Goal: Task Accomplishment & Management: Manage account settings

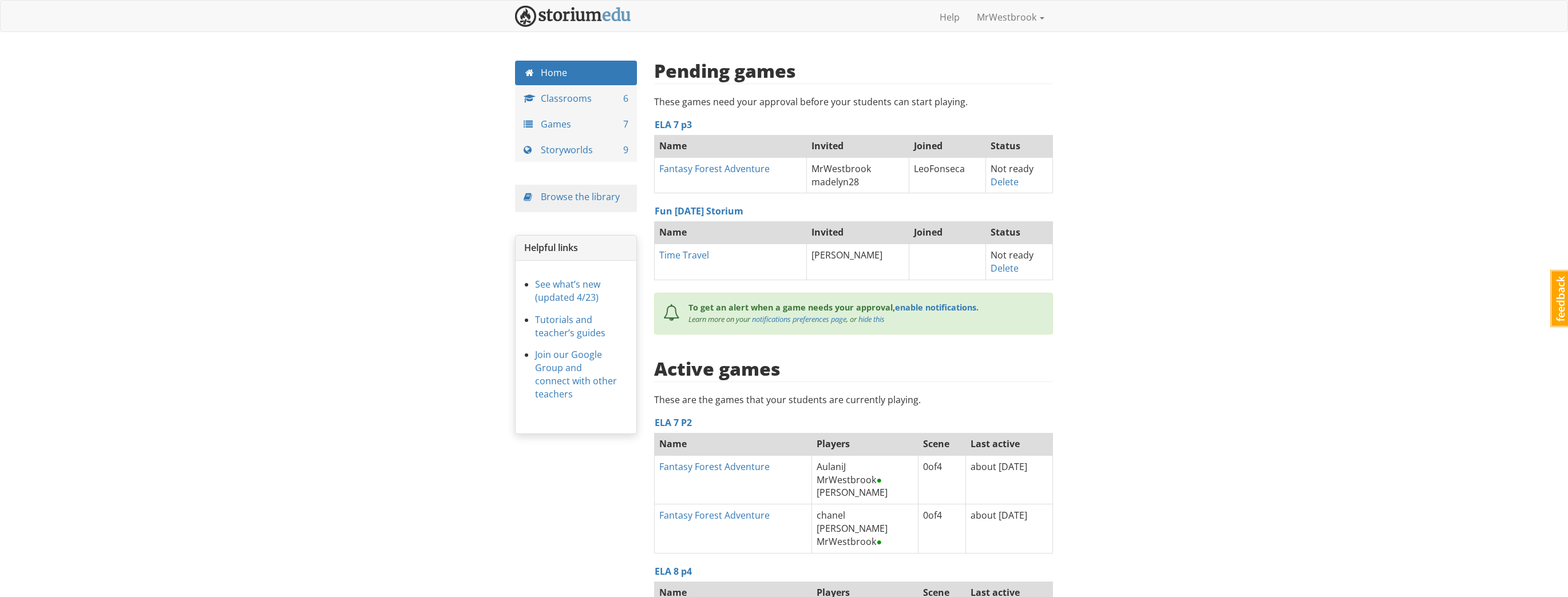
click at [370, 144] on div "mrwestbrook MrWestbrook 1 Toggle navigation Help MrWestbrook Profile Notificati…" at bounding box center [784, 428] width 1568 height 857
click at [1166, 325] on div "mrwestbrook MrWestbrook 1 Toggle navigation Help MrWestbrook Profile Notificati…" at bounding box center [784, 428] width 1568 height 857
click at [997, 269] on link "Delete" at bounding box center [1004, 268] width 28 height 12
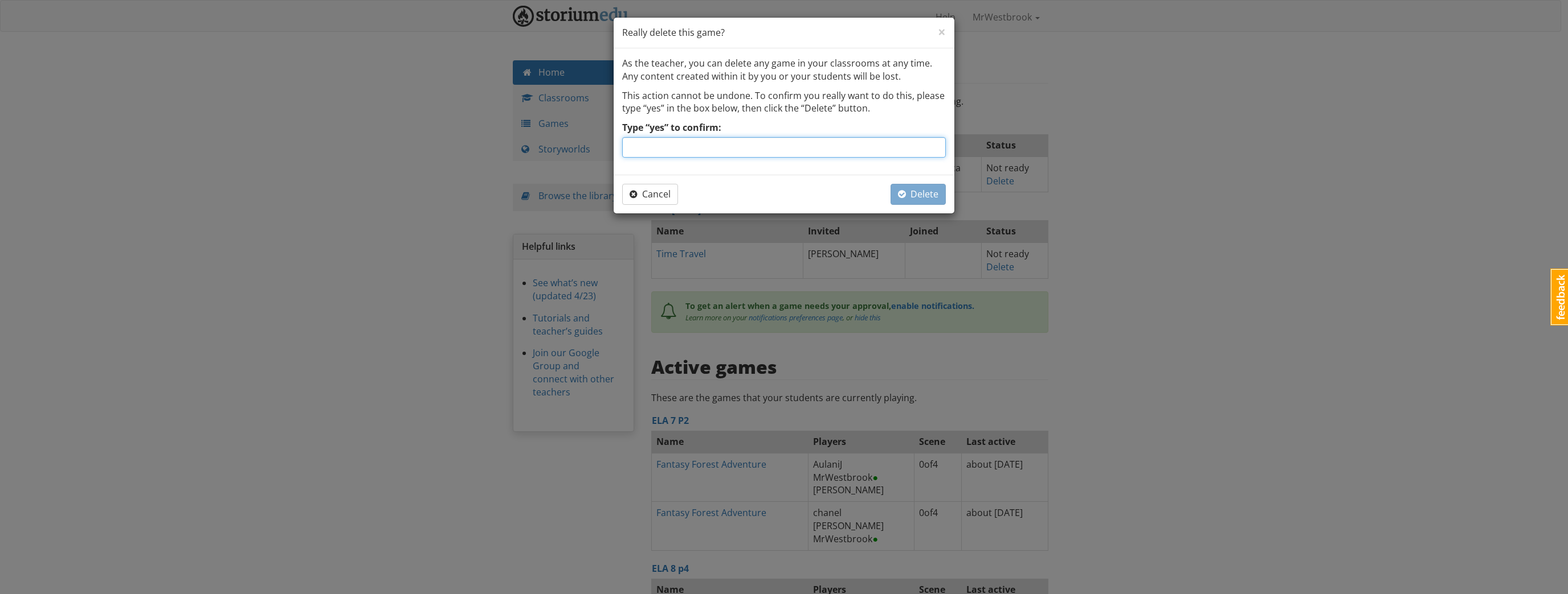
click at [733, 146] on input "Type “yes” to confirm:" at bounding box center [784, 147] width 324 height 20
type input "yes"
click at [927, 193] on span "Delete" at bounding box center [917, 193] width 40 height 12
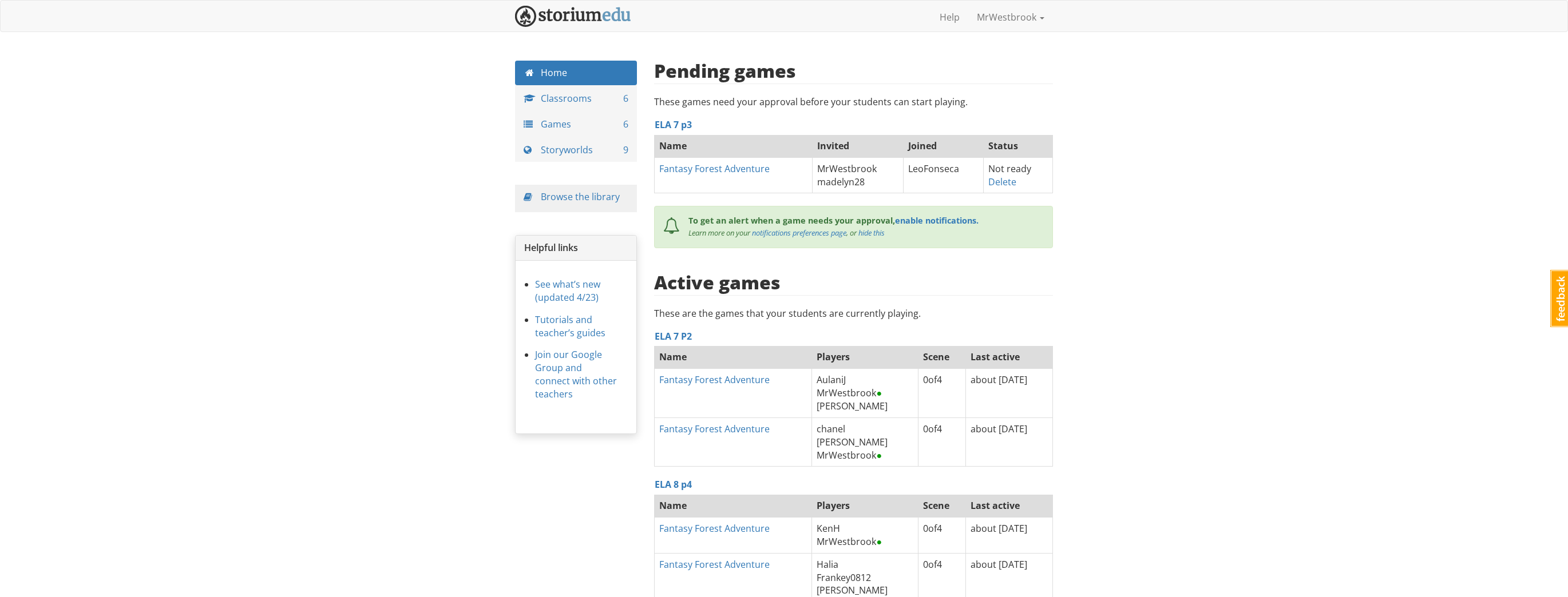
click at [1120, 279] on div "mrwestbrook MrWestbrook 1 Toggle navigation Help MrWestbrook Profile Notificati…" at bounding box center [784, 385] width 1568 height 771
click at [1181, 348] on div "mrwestbrook MrWestbrook 1 Toggle navigation Help MrWestbrook Profile Notificati…" at bounding box center [784, 385] width 1568 height 771
click at [728, 172] on link "Fantasy Forest Adventure" at bounding box center [715, 169] width 111 height 12
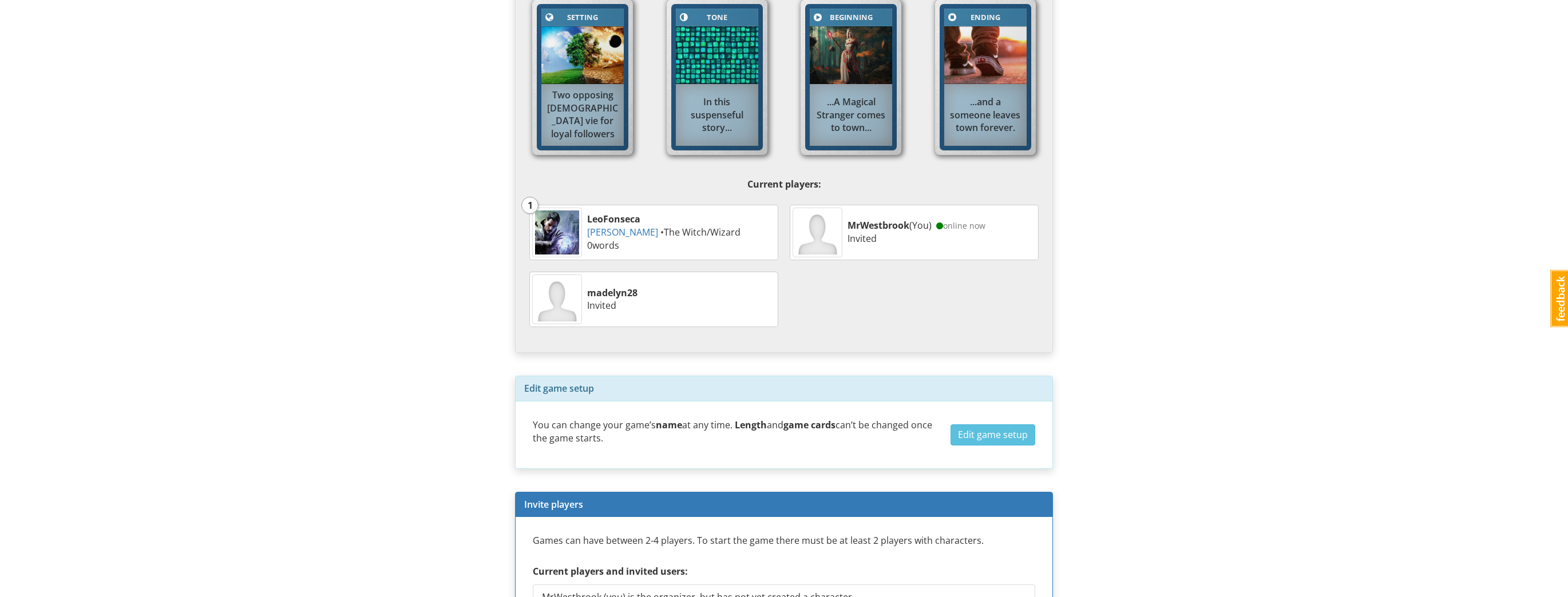
scroll to position [412, 0]
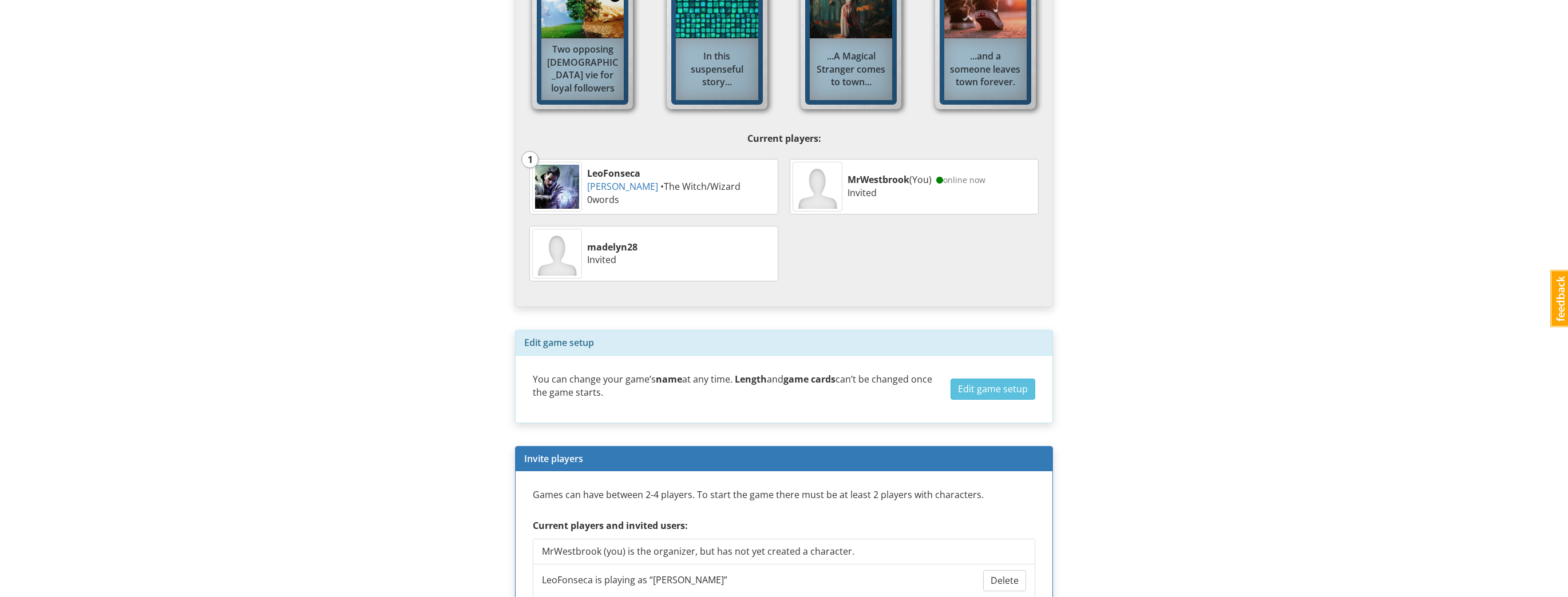
click at [856, 171] on div "MrWestbrook (You) online now Invited" at bounding box center [941, 186] width 194 height 32
click at [861, 179] on strong "MrWestbrook" at bounding box center [878, 179] width 62 height 12
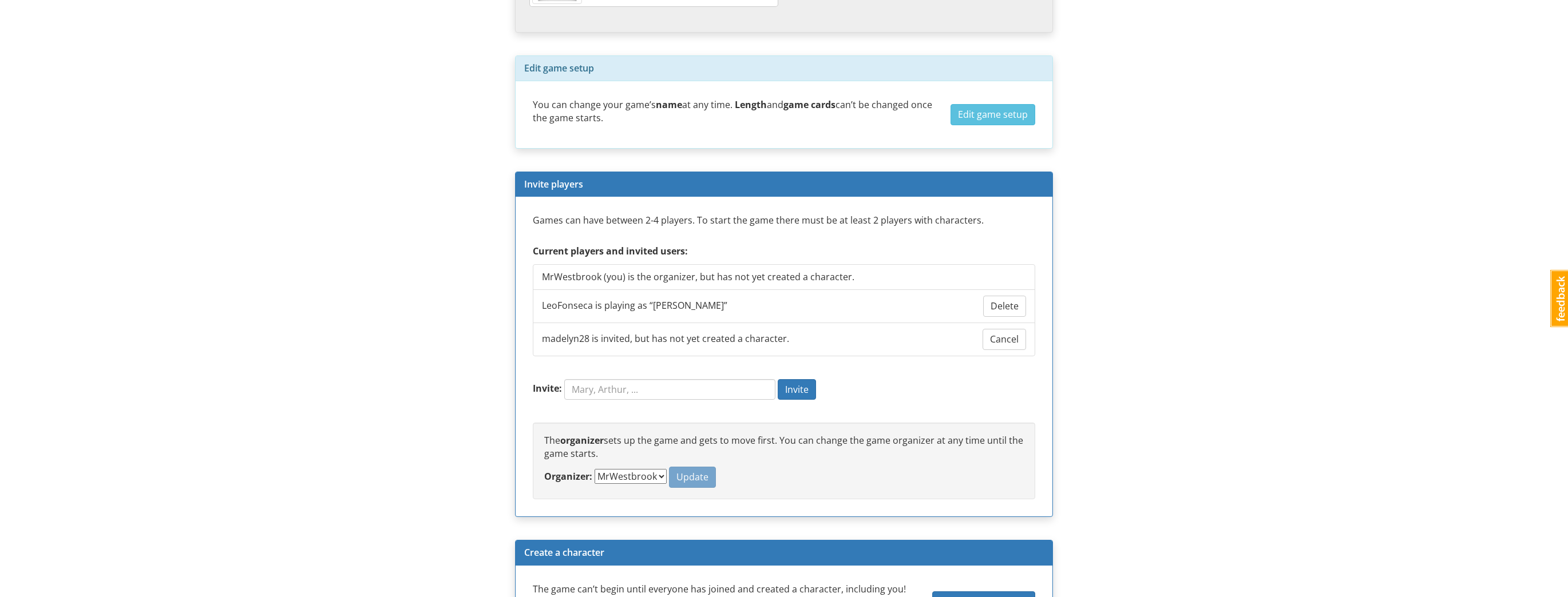
scroll to position [595, 0]
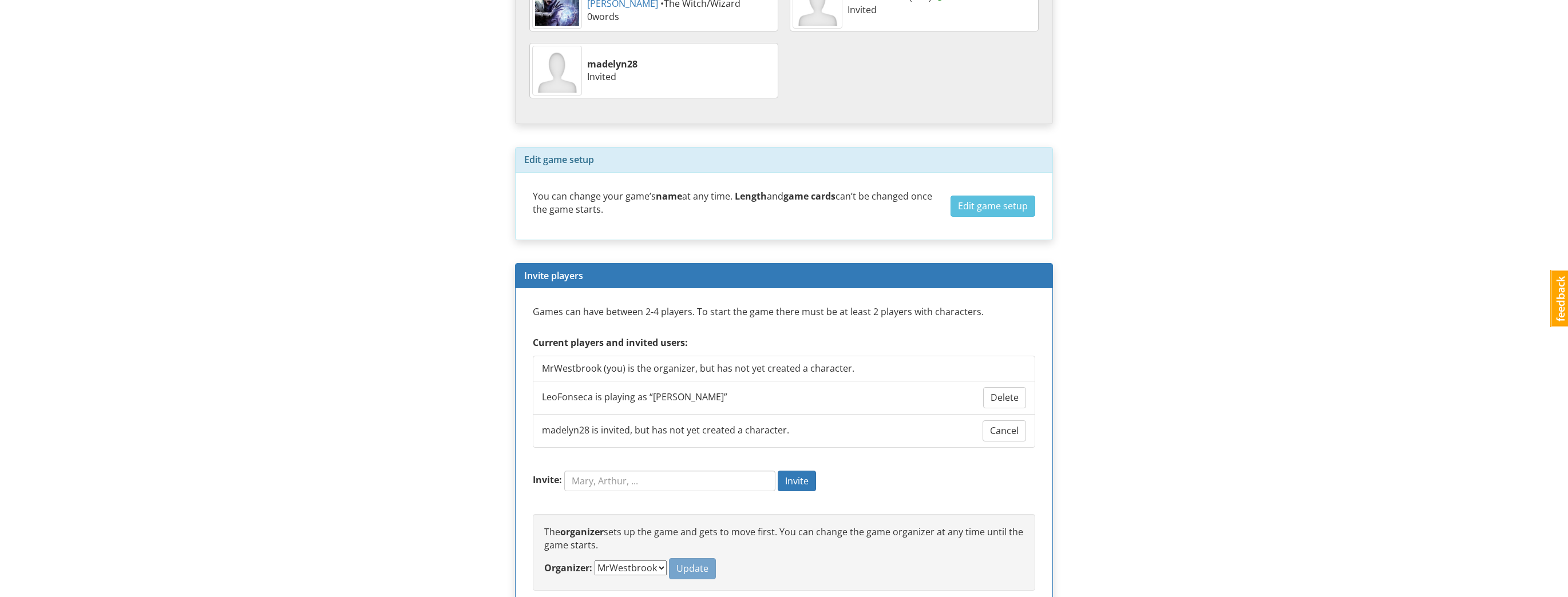
click at [897, 364] on li "MrWestbrook (you) is the organizer, but has not yet created a character." at bounding box center [784, 368] width 503 height 26
click at [876, 327] on p "Games can have between 2-4 players. To start the game there must be at least 2 …" at bounding box center [784, 318] width 503 height 25
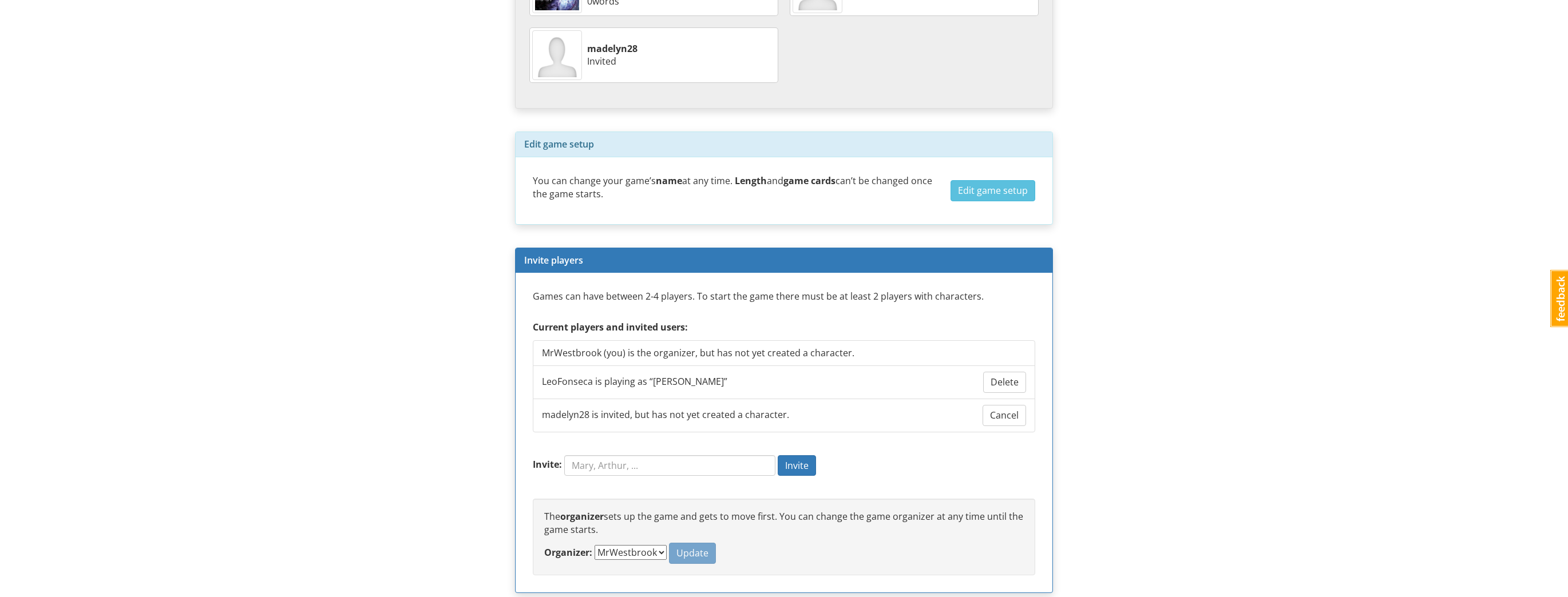
scroll to position [656, 0]
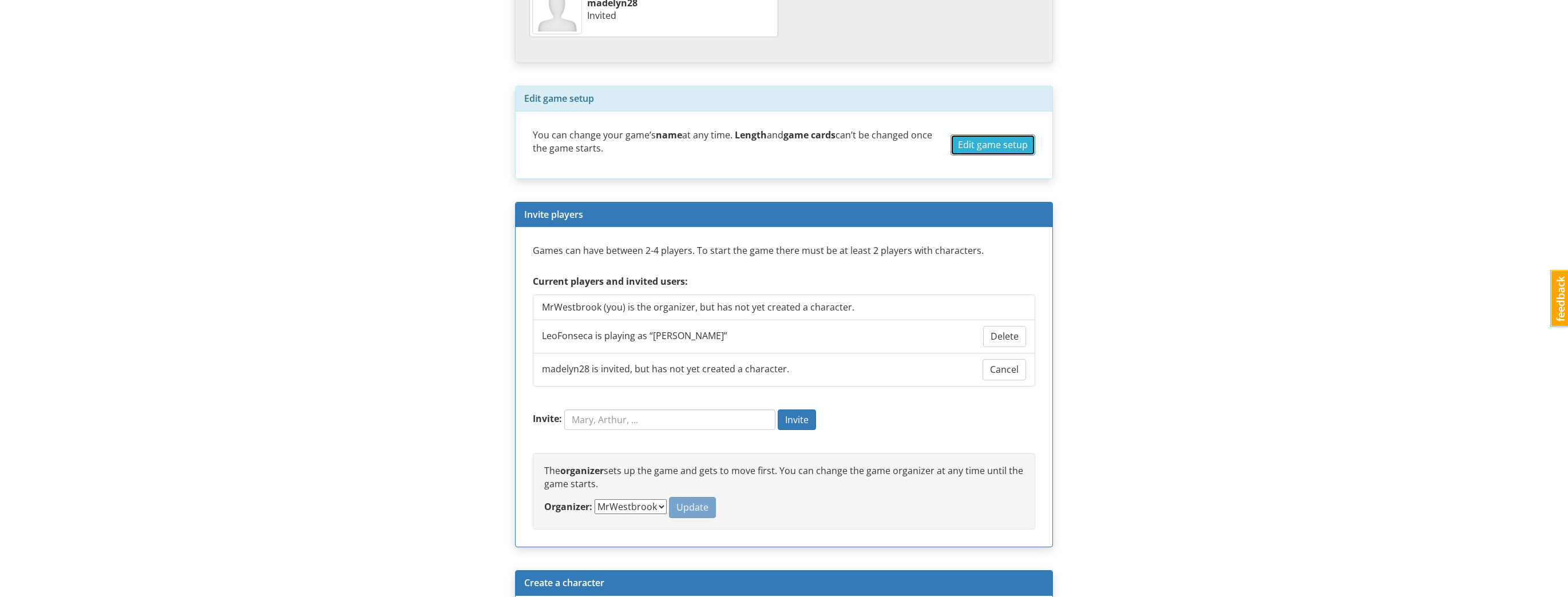
click at [957, 142] on button "Edit game setup" at bounding box center [993, 144] width 84 height 21
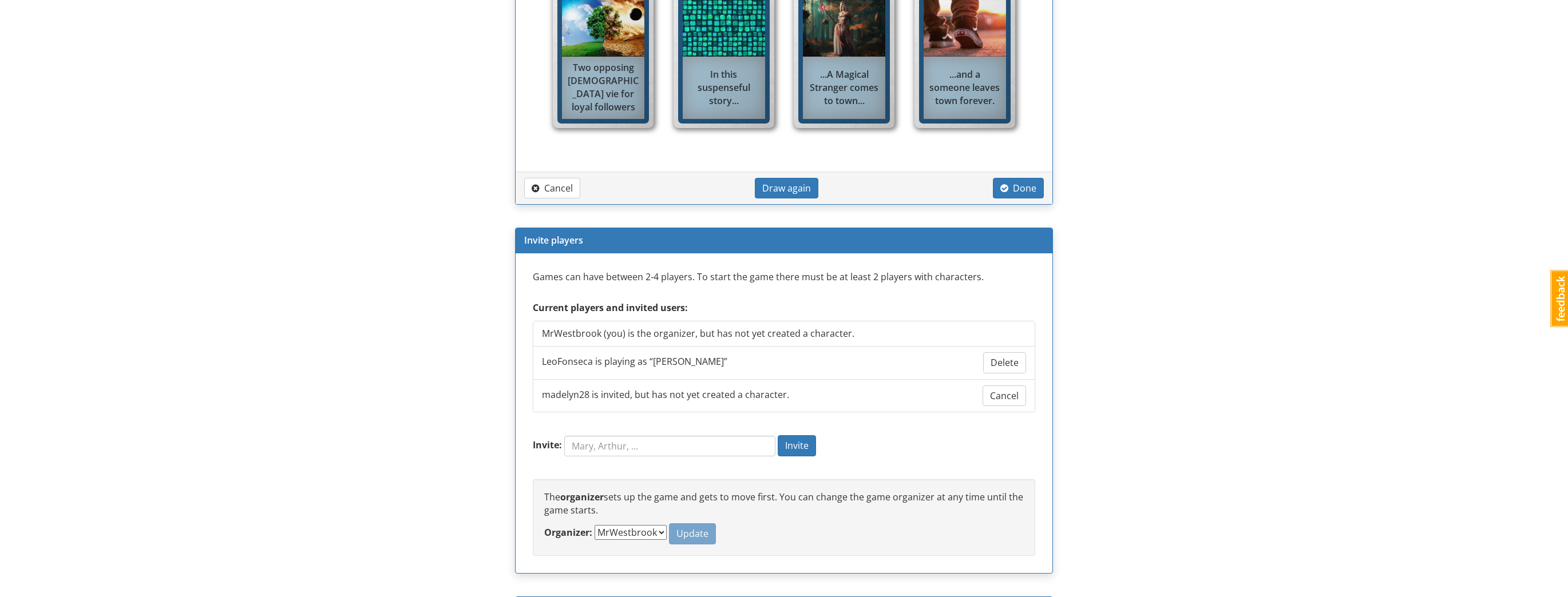
scroll to position [1185, 0]
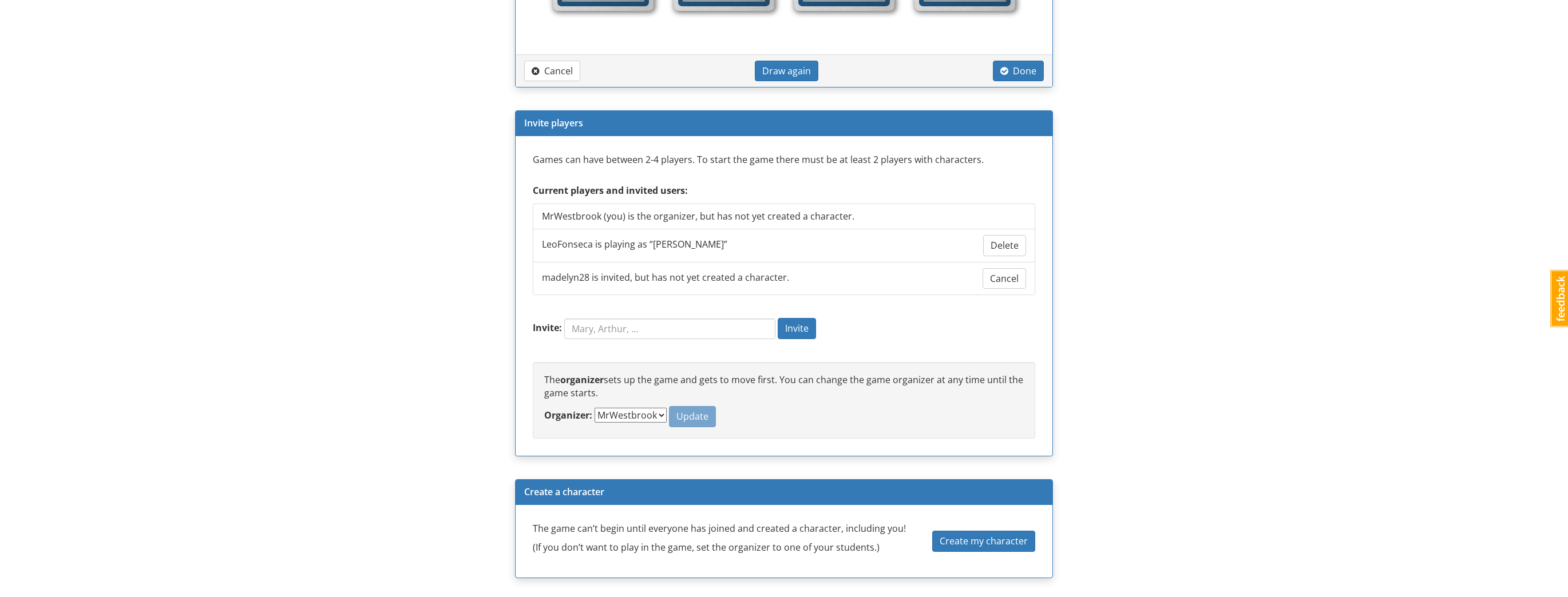
click at [654, 411] on select "MrWestbrook LeoFonseca madelyn28" at bounding box center [631, 415] width 72 height 15
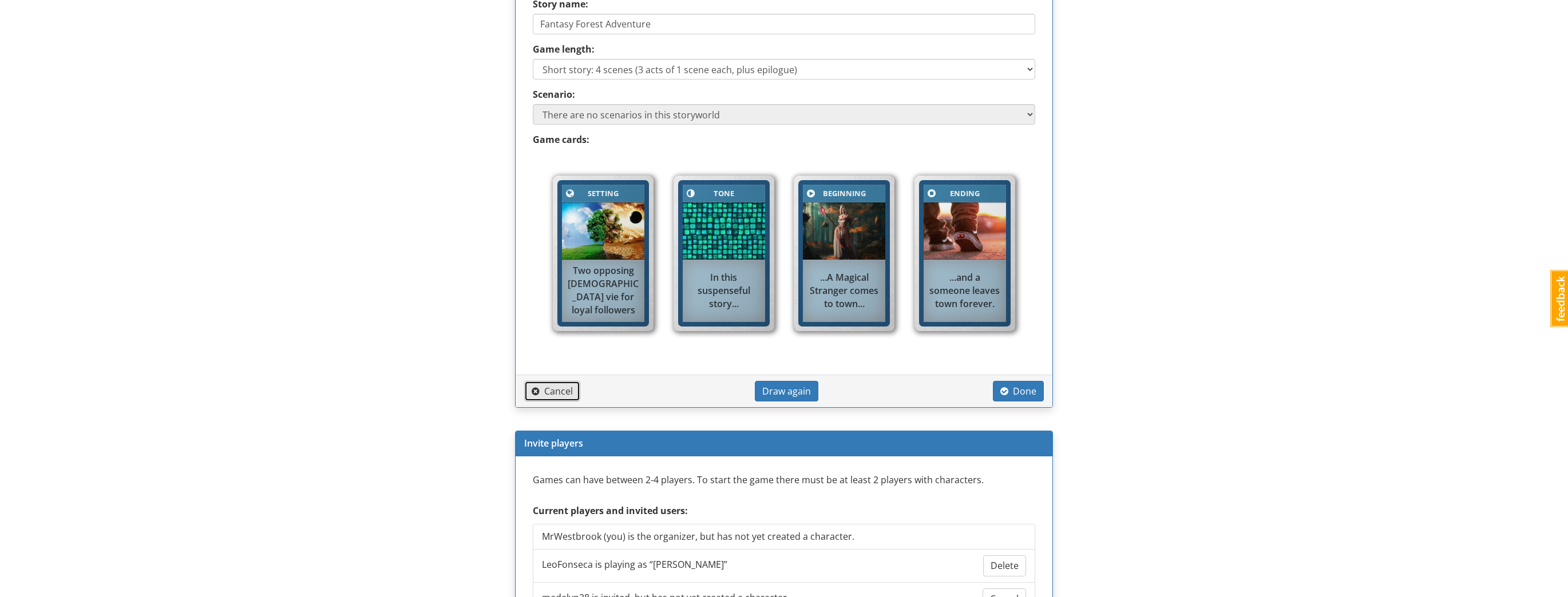
click at [540, 395] on span "Cancel" at bounding box center [553, 391] width 41 height 12
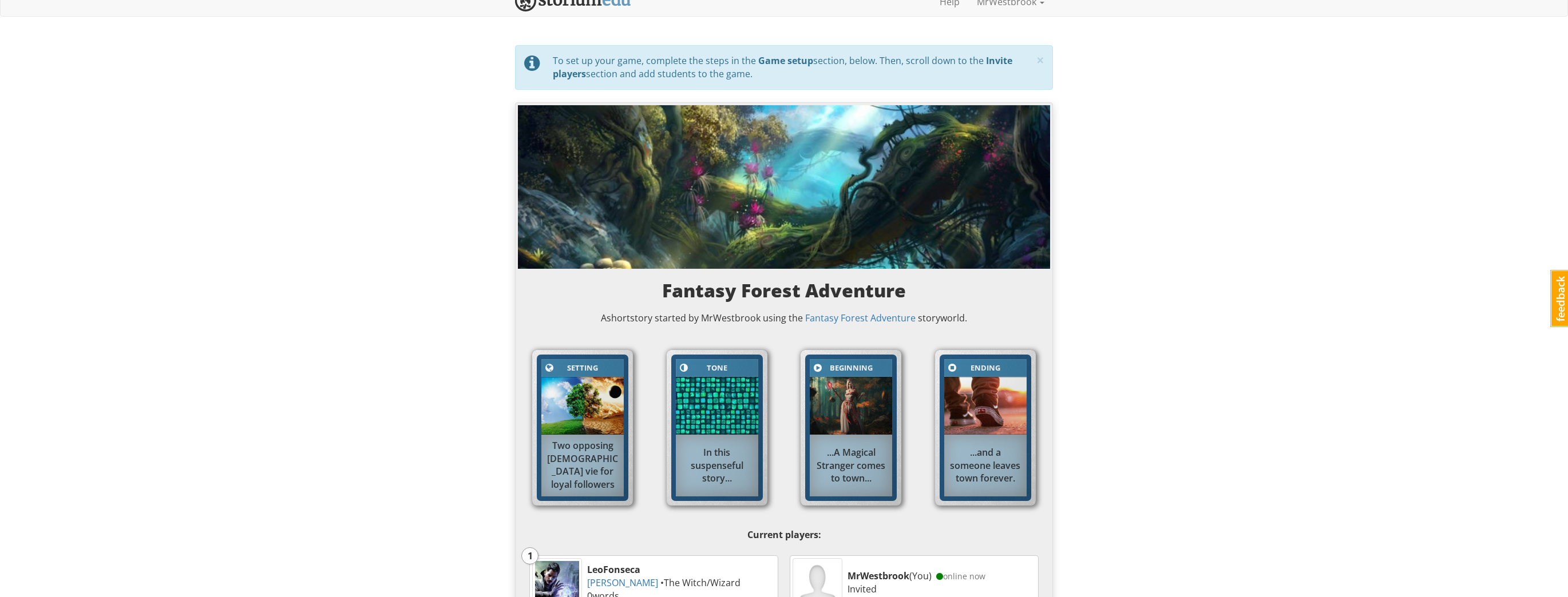
scroll to position [0, 0]
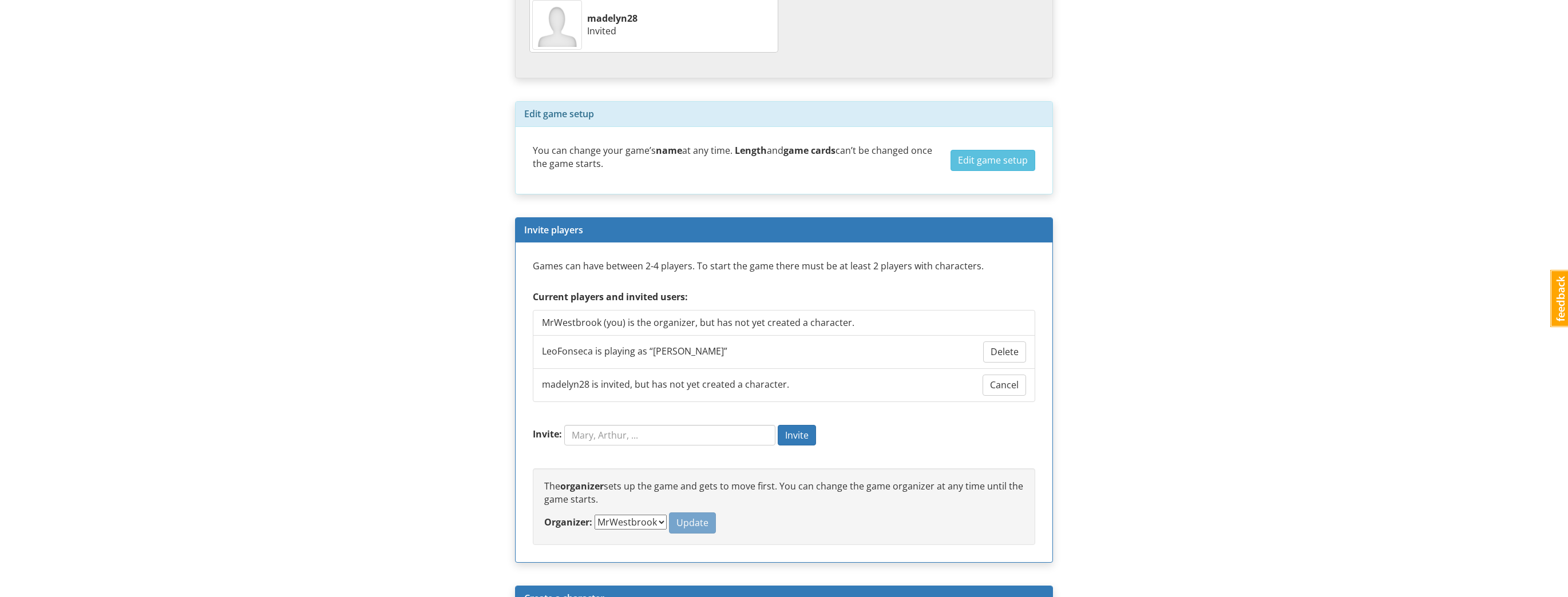
scroll to position [748, 0]
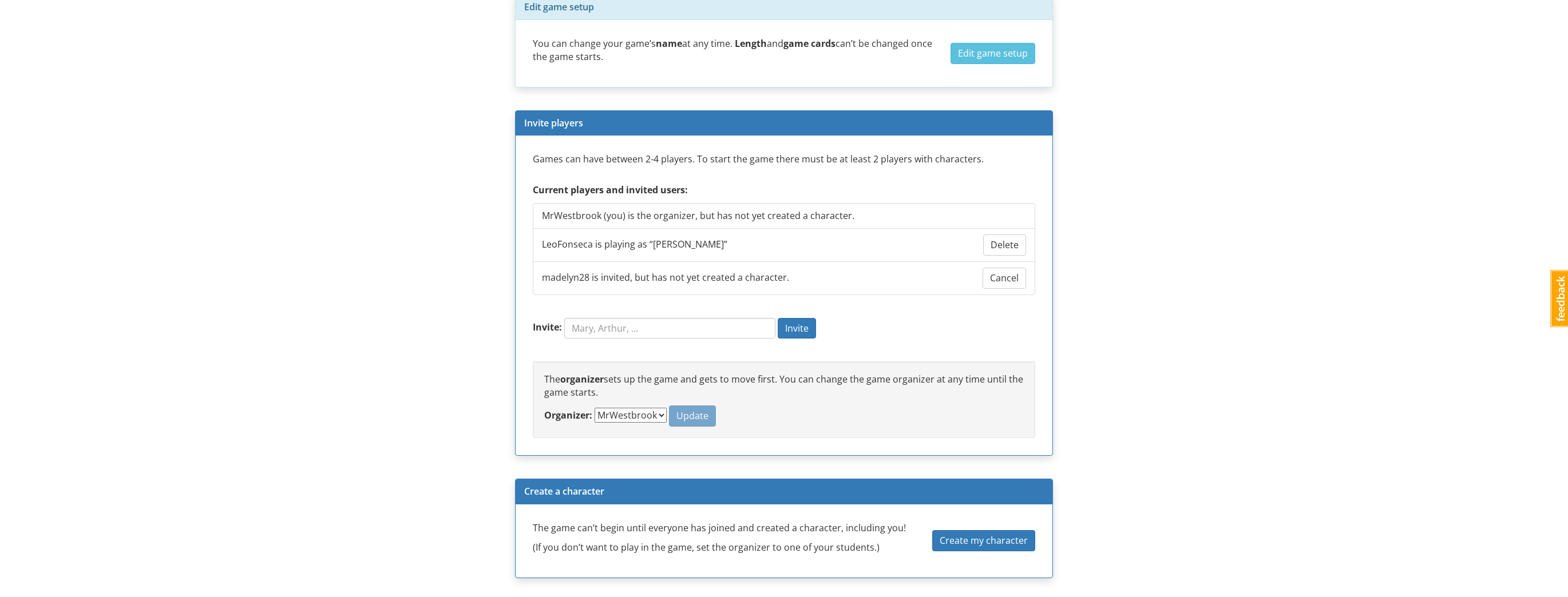
drag, startPoint x: 417, startPoint y: 192, endPoint x: 460, endPoint y: 225, distance: 54.2
click at [652, 409] on select "MrWestbrook LeoFonseca madelyn28" at bounding box center [631, 415] width 72 height 15
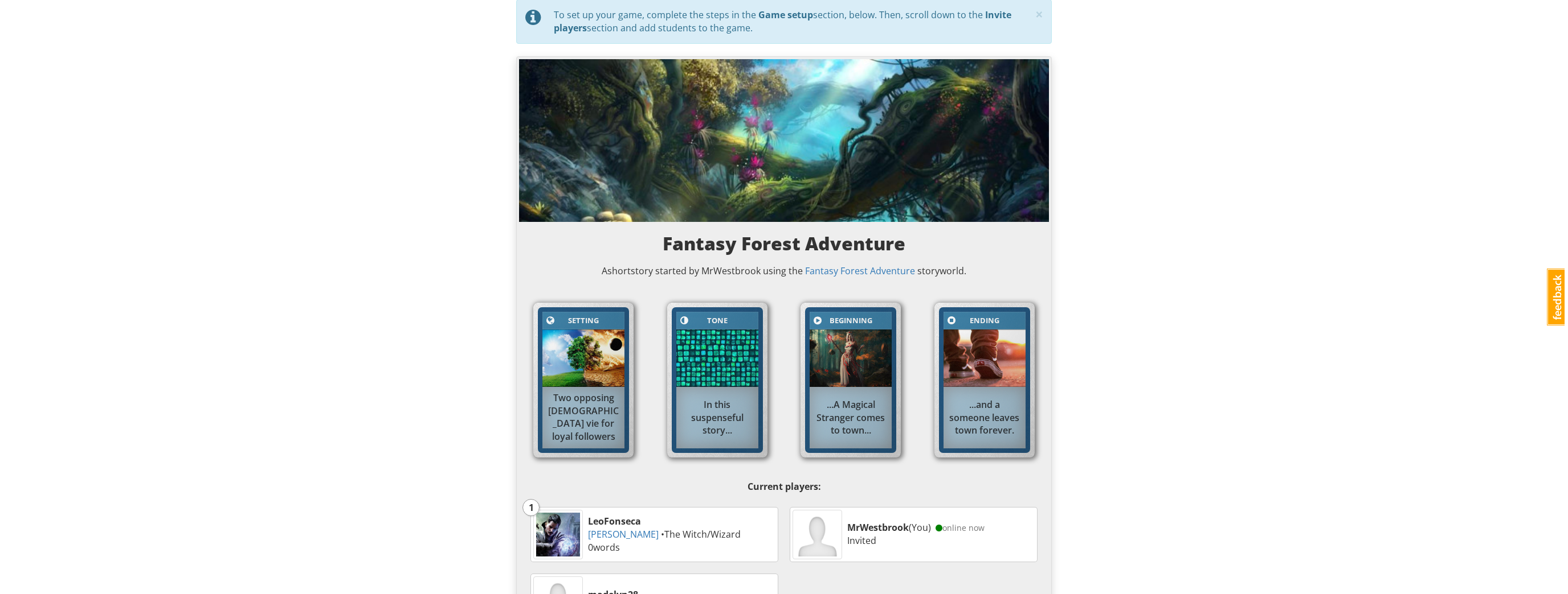
scroll to position [0, 0]
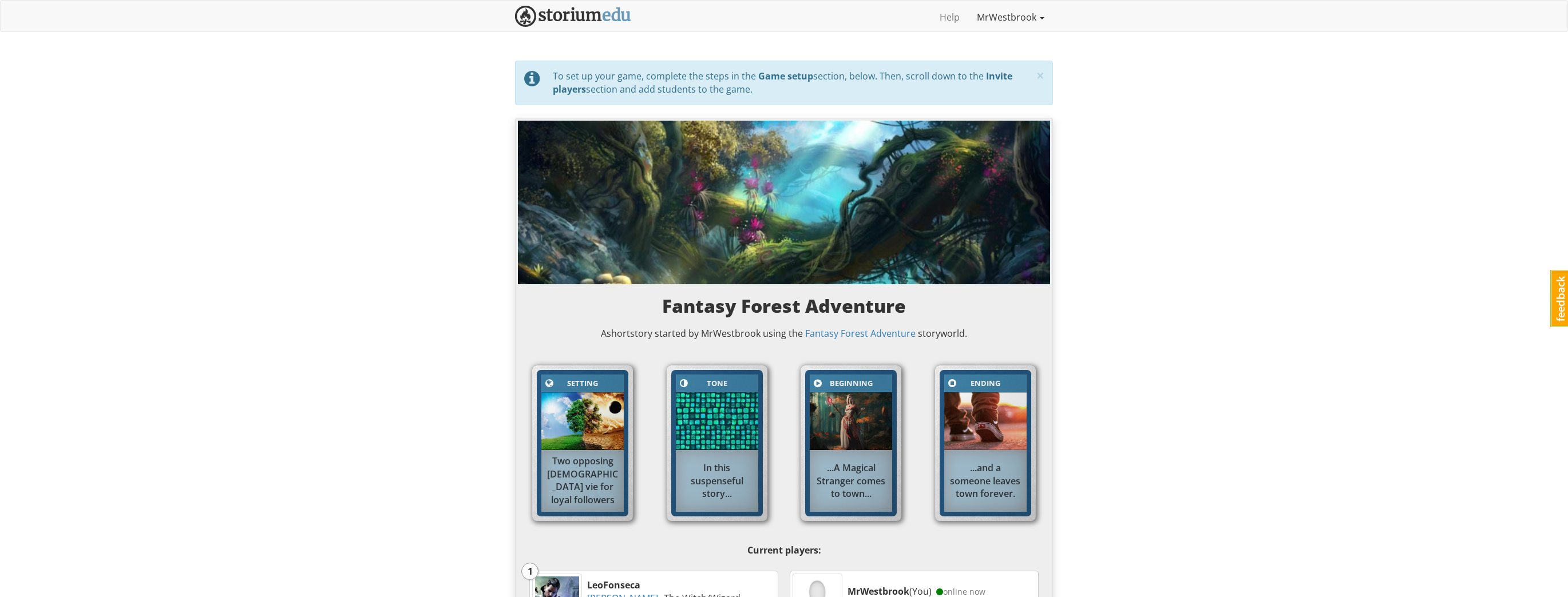
click at [1010, 17] on link "MrWestbrook" at bounding box center [1010, 17] width 84 height 29
click at [597, 12] on img at bounding box center [573, 16] width 116 height 21
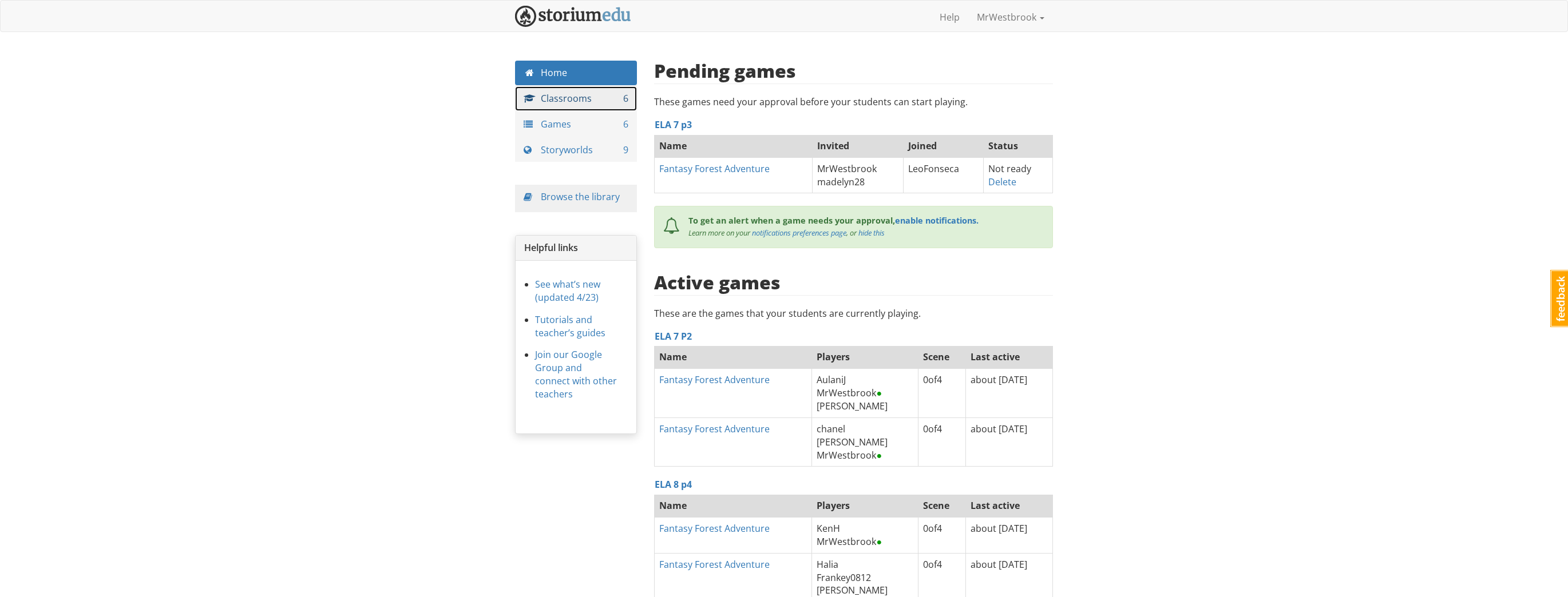
click at [576, 100] on link "Classrooms 6" at bounding box center [576, 99] width 122 height 25
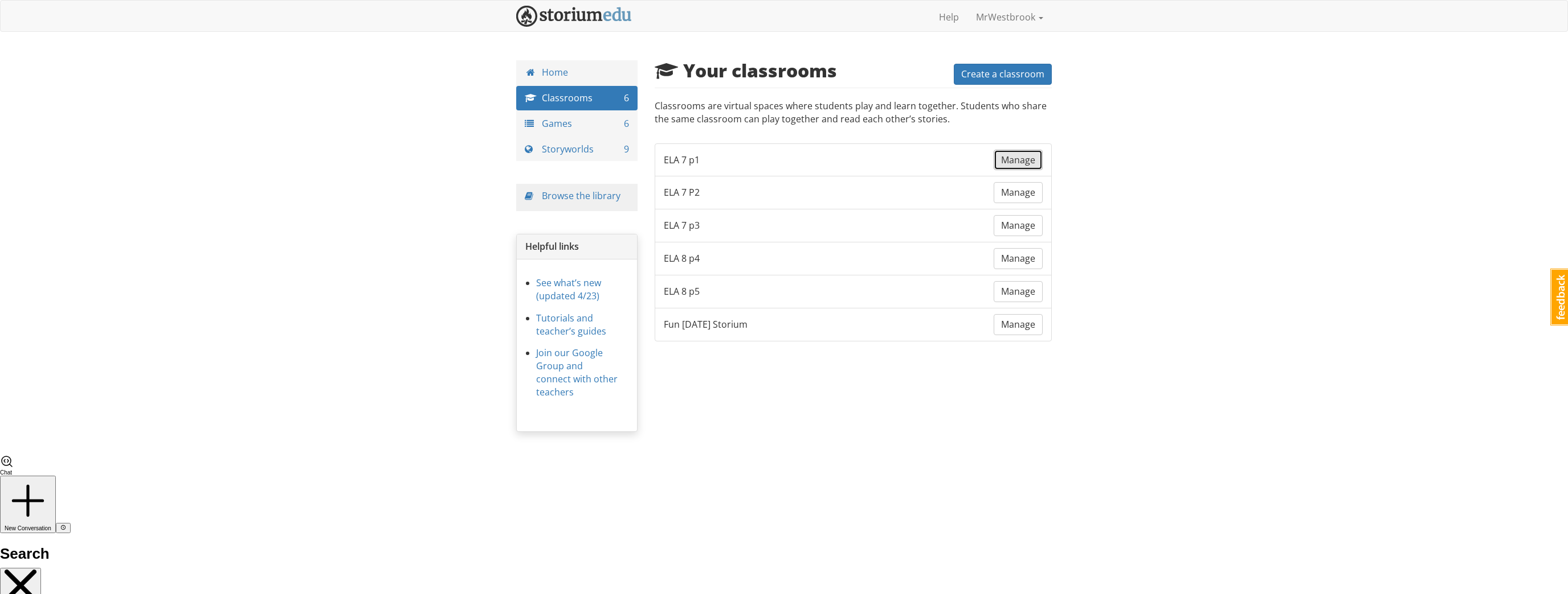
click at [1015, 163] on span "Manage" at bounding box center [1018, 160] width 34 height 12
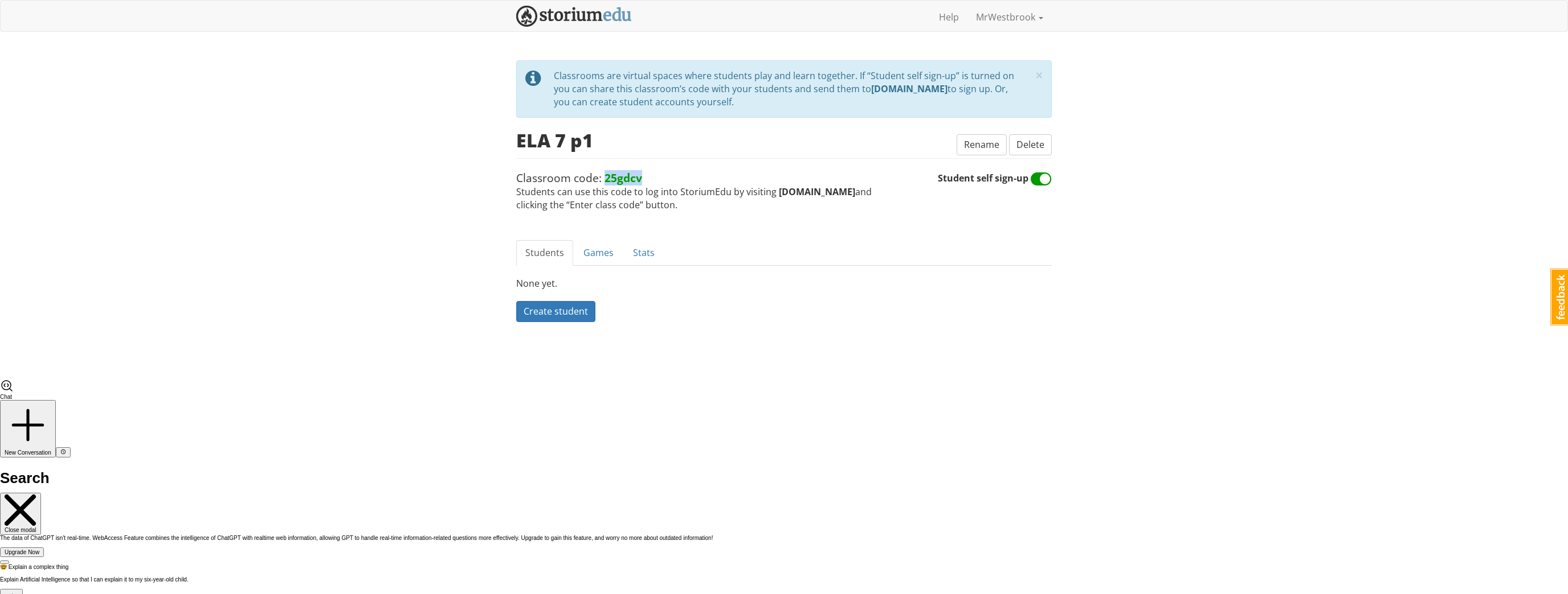
drag, startPoint x: 646, startPoint y: 177, endPoint x: 606, endPoint y: 177, distance: 40.0
type textarea "25gdcv"
click at [606, 177] on span "Classroom code: 25gdcv Students can use this code to log into StoriumEdu by vis…" at bounding box center [727, 190] width 421 height 42
click at [606, 177] on strong "25gdcv" at bounding box center [623, 177] width 37 height 15
drag, startPoint x: 644, startPoint y: 177, endPoint x: 605, endPoint y: 178, distance: 39.0
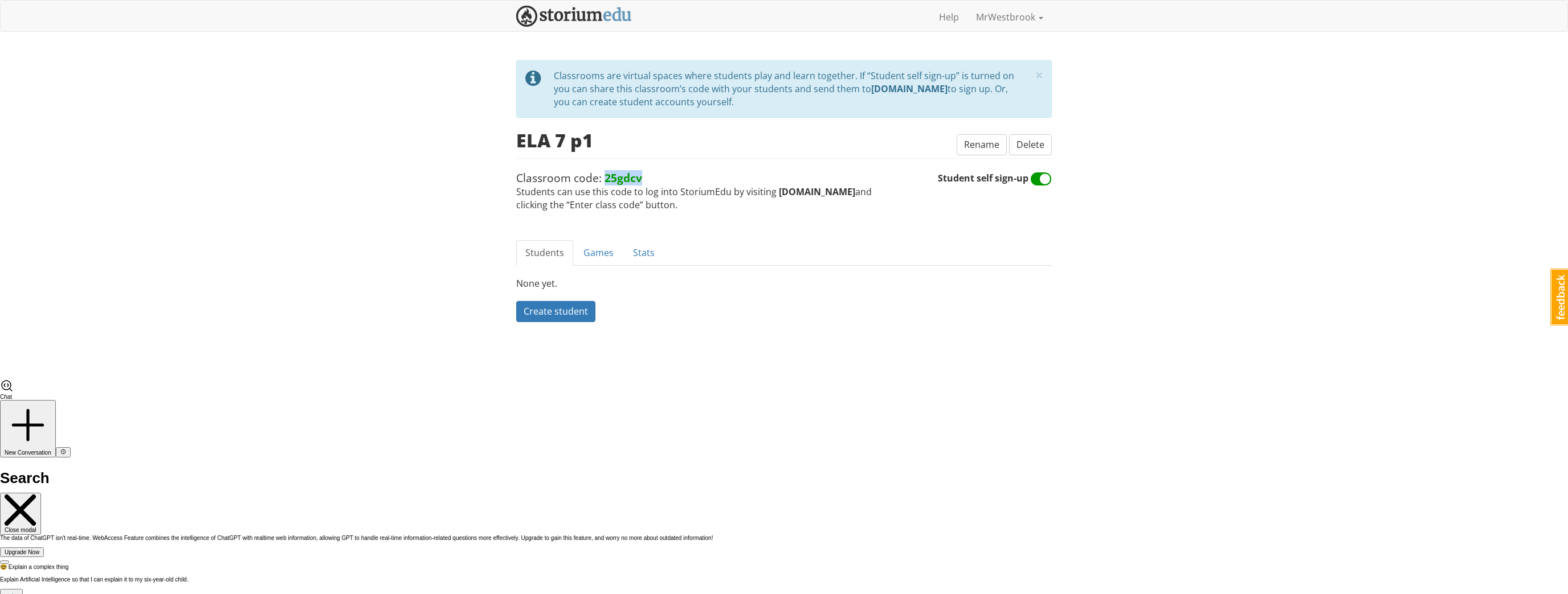
click at [605, 178] on span "Classroom code: 25gdcv Students can use this code to log into StoriumEdu by vis…" at bounding box center [727, 190] width 421 height 42
copy strong "25gdcv"
click at [426, 189] on div "mrwestbrook MrWestbrook 1 Toggle navigation Help MrWestbrook Profile Notificati…" at bounding box center [784, 190] width 1568 height 379
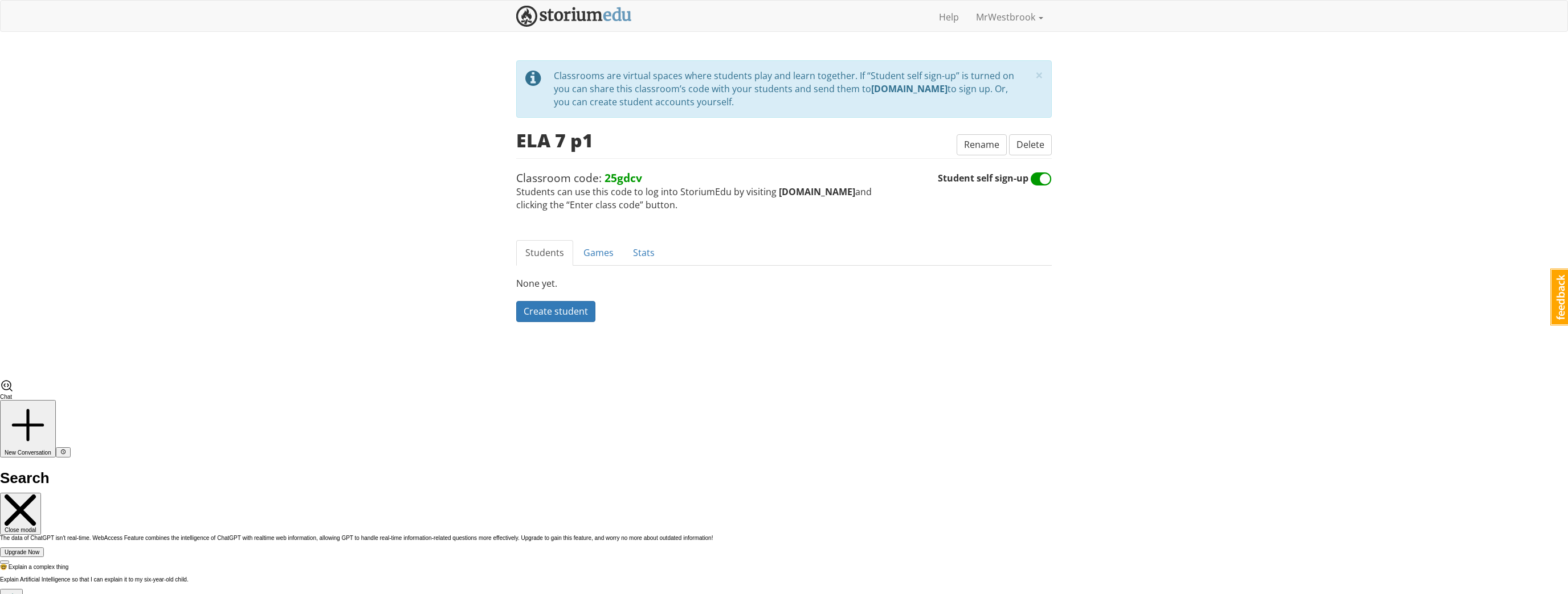
click at [383, 315] on div "mrwestbrook MrWestbrook 1 Toggle navigation Help MrWestbrook Profile Notificati…" at bounding box center [784, 190] width 1568 height 379
click at [549, 142] on h2 "ELA 7 p1" at bounding box center [554, 140] width 77 height 20
click at [559, 16] on img at bounding box center [574, 16] width 115 height 21
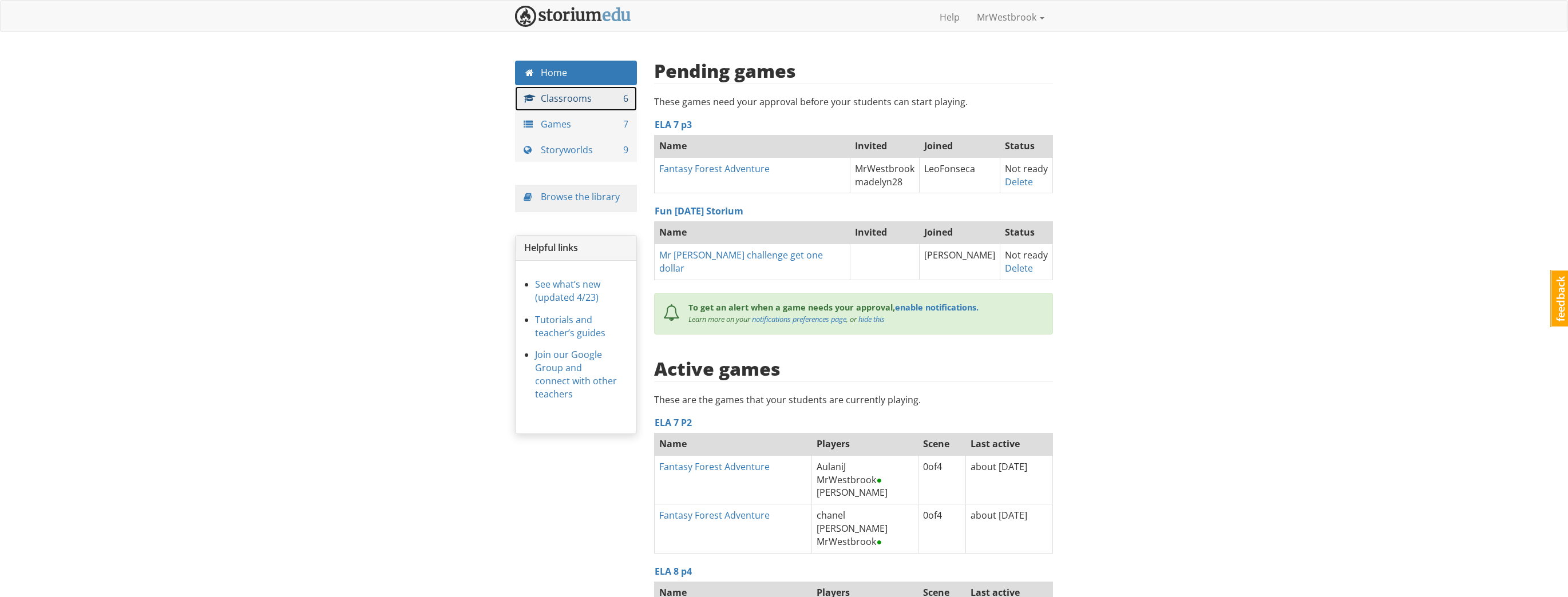
click at [562, 103] on link "Classrooms 6" at bounding box center [576, 99] width 122 height 25
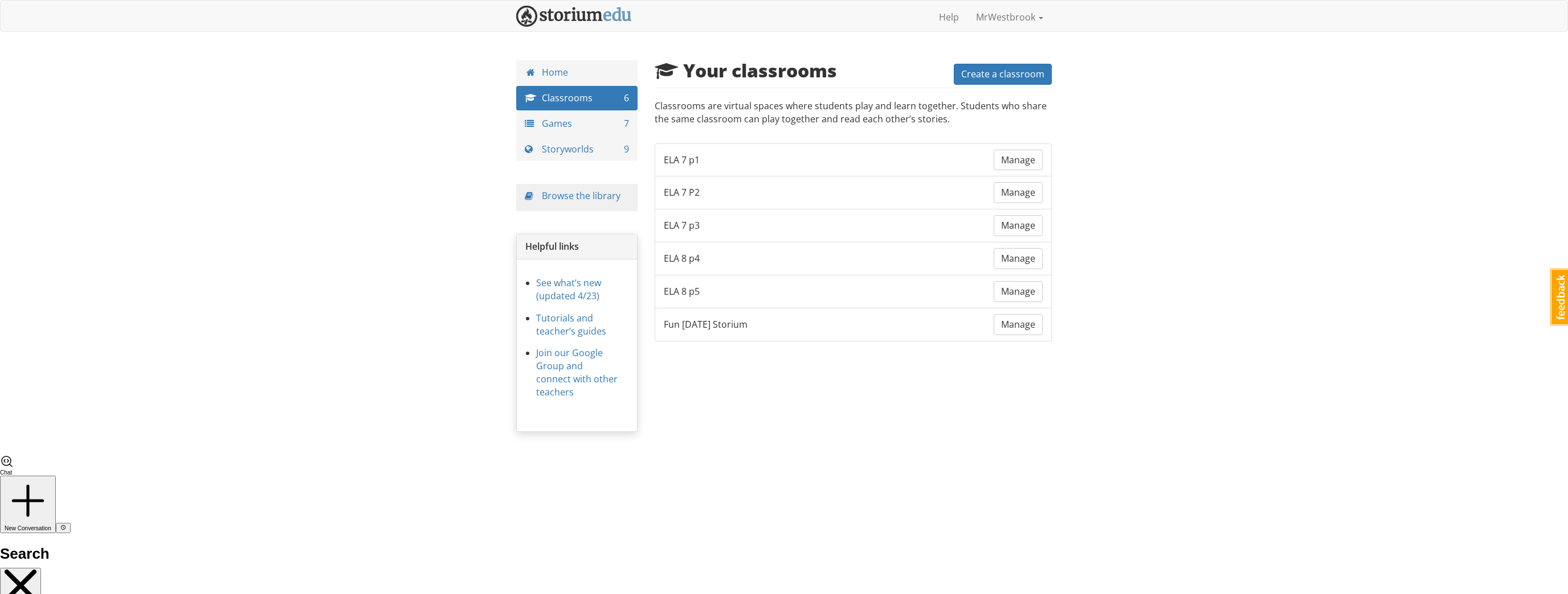
click at [696, 163] on span "ELA 7 p1" at bounding box center [681, 161] width 36 height 13
drag, startPoint x: 1046, startPoint y: 163, endPoint x: 1026, endPoint y: 162, distance: 20.0
click at [1045, 163] on li "ELA 7 p1 Manage" at bounding box center [853, 161] width 398 height 34
click at [1022, 160] on span "Manage" at bounding box center [1018, 160] width 34 height 12
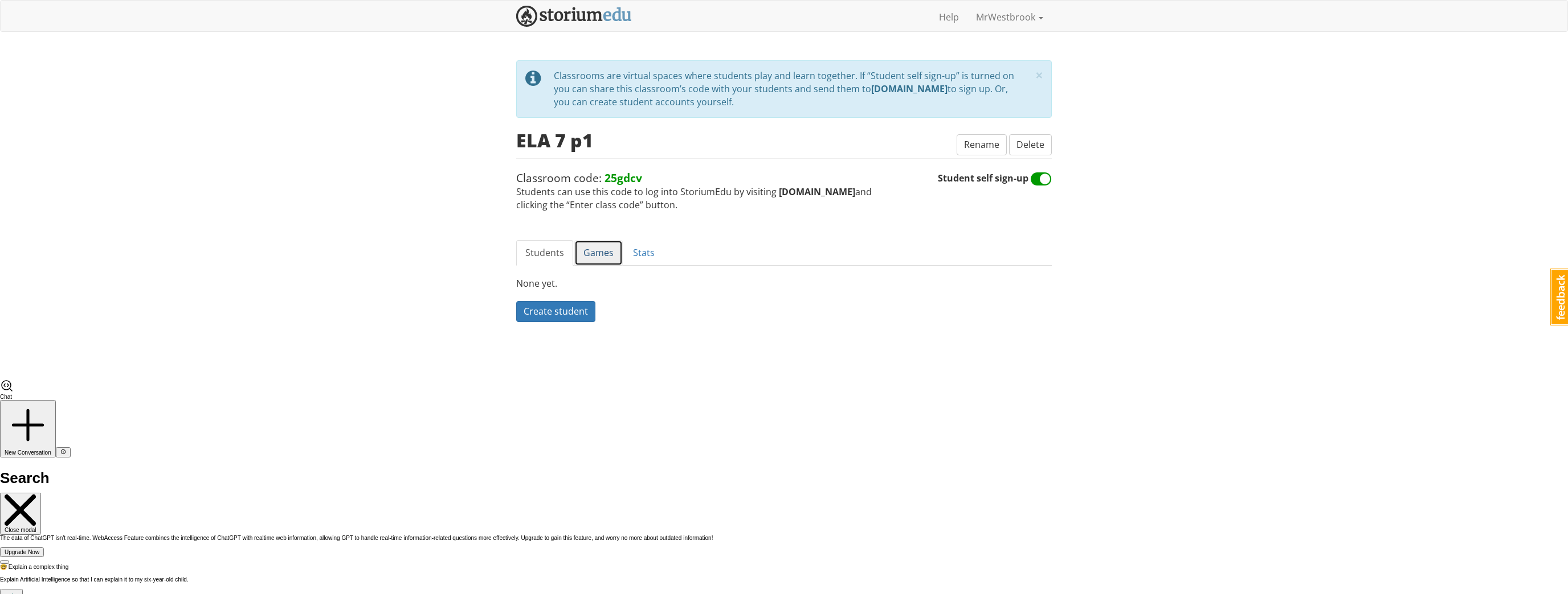
click at [576, 247] on link "Games" at bounding box center [598, 252] width 48 height 26
click at [633, 247] on link "Stats" at bounding box center [643, 252] width 40 height 26
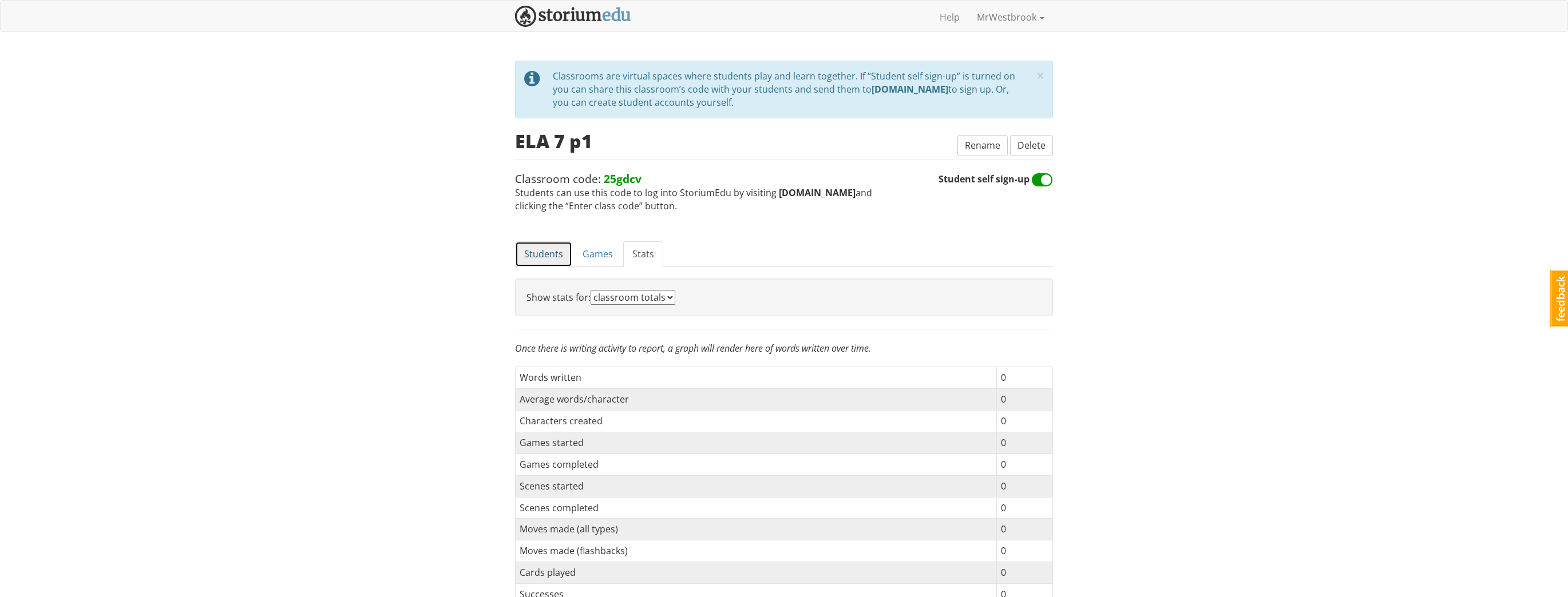
click at [558, 249] on link "Students" at bounding box center [544, 254] width 57 height 26
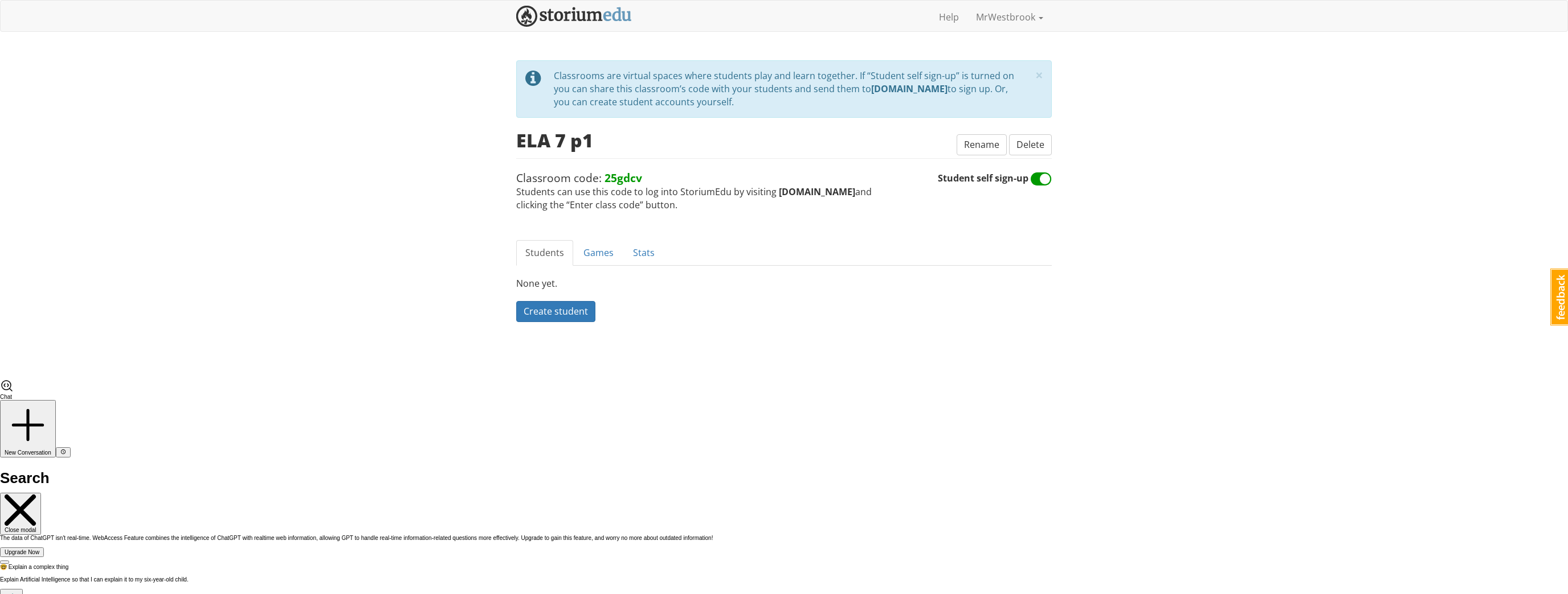
click at [392, 252] on div "mrwestbrook MrWestbrook 1 Toggle navigation Help MrWestbrook Profile Notificati…" at bounding box center [784, 190] width 1568 height 379
click at [182, 141] on div "mrwestbrook MrWestbrook 1 Toggle navigation Help MrWestbrook Profile Notificati…" at bounding box center [784, 190] width 1568 height 379
click at [596, 250] on link "Games" at bounding box center [598, 252] width 48 height 26
click at [647, 250] on link "Stats" at bounding box center [643, 252] width 40 height 26
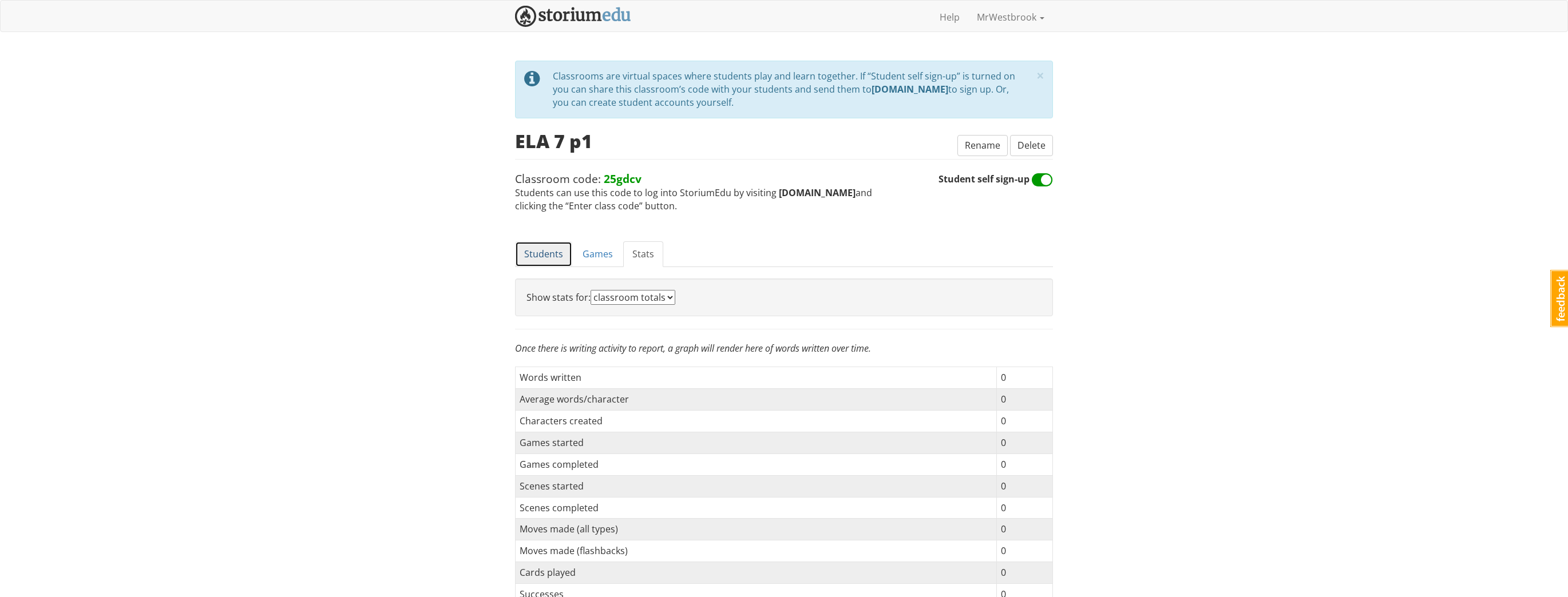
click at [531, 251] on link "Students" at bounding box center [544, 254] width 57 height 26
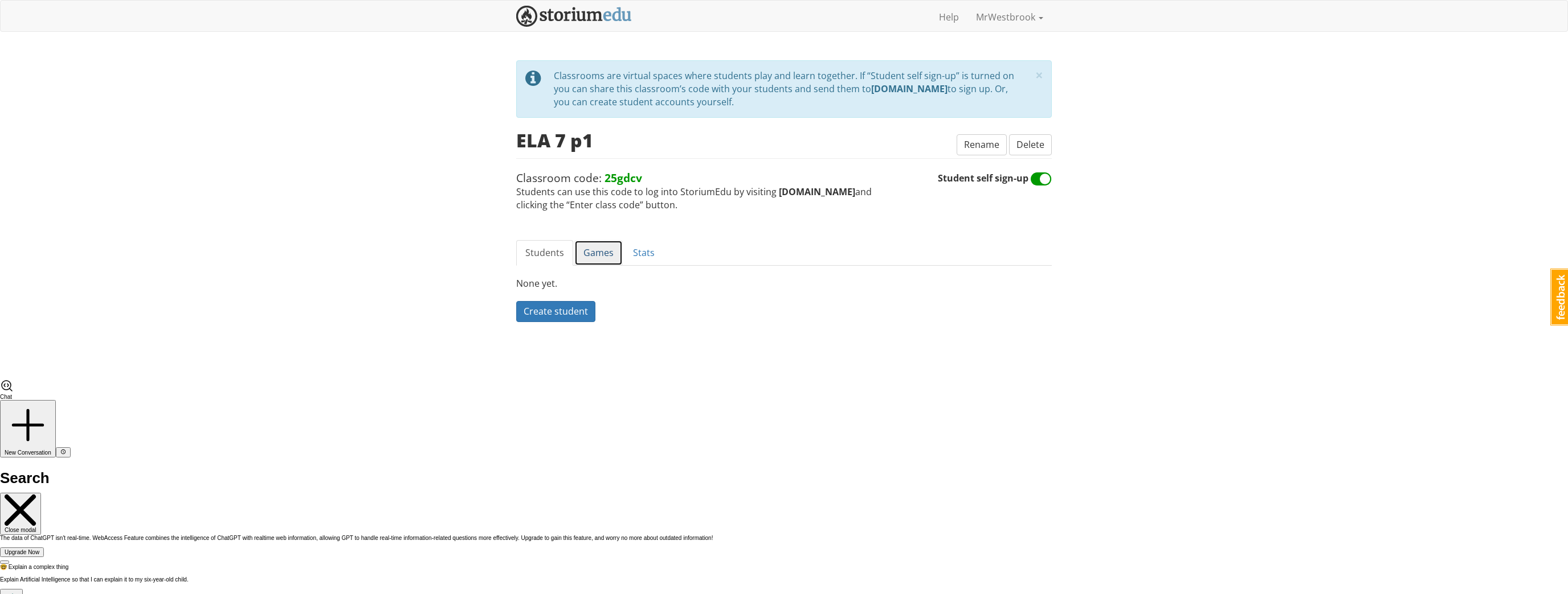
click at [583, 252] on link "Games" at bounding box center [598, 252] width 48 height 26
click at [551, 250] on link "Students" at bounding box center [545, 252] width 57 height 26
click at [402, 244] on div "mrwestbrook MrWestbrook 1 Toggle navigation Help MrWestbrook Profile Notificati…" at bounding box center [784, 190] width 1568 height 379
click at [597, 12] on img at bounding box center [574, 16] width 115 height 21
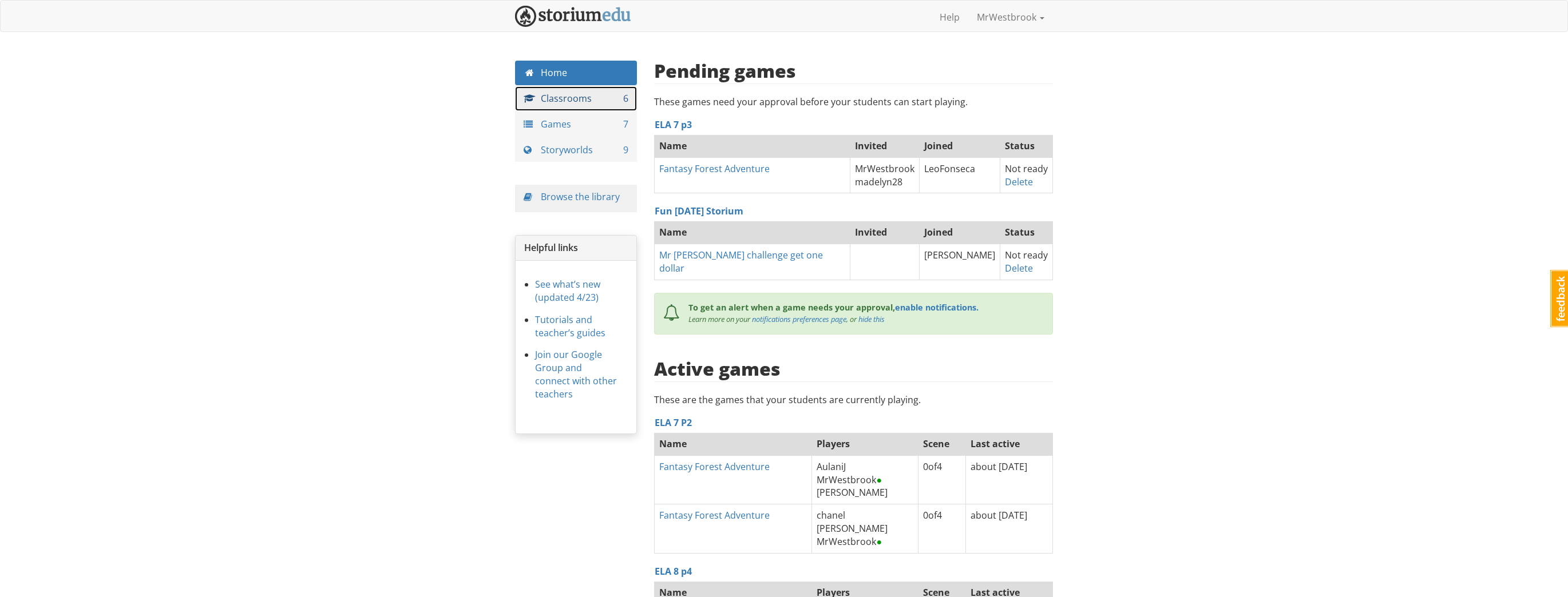
click at [564, 94] on link "Classrooms 6" at bounding box center [576, 99] width 122 height 25
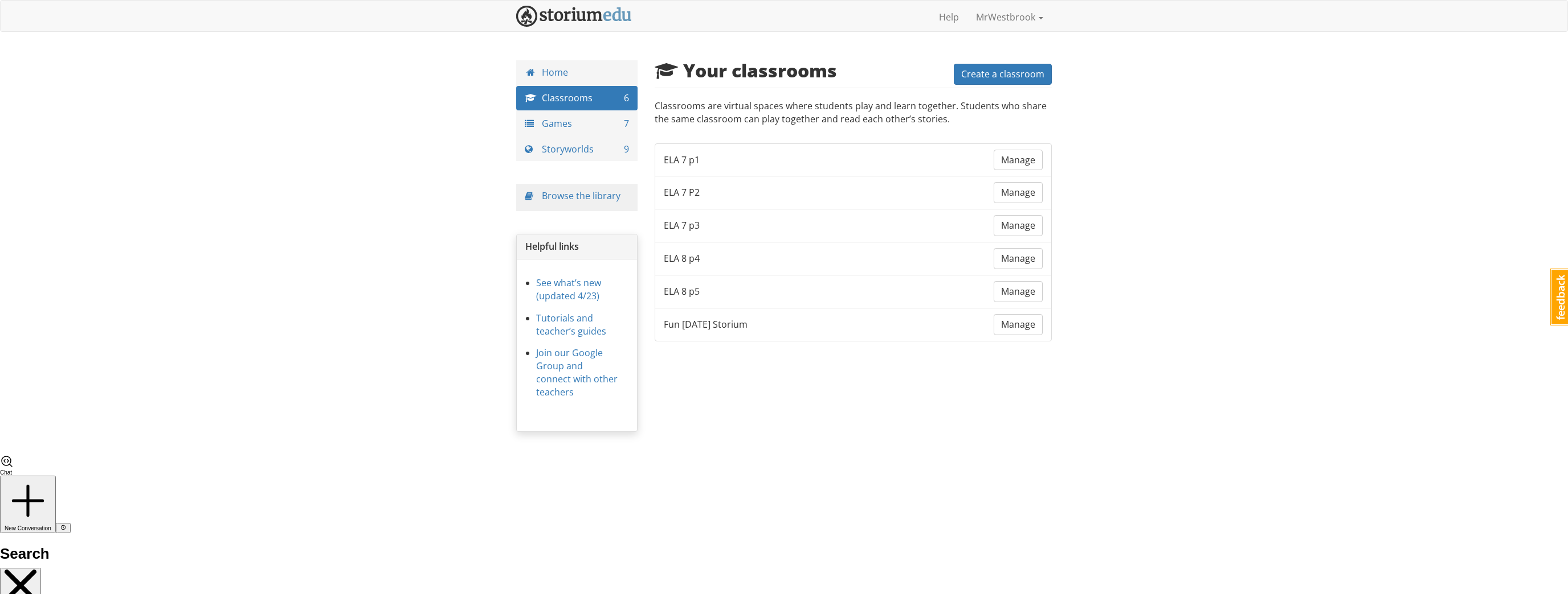
drag, startPoint x: 672, startPoint y: 158, endPoint x: 681, endPoint y: 158, distance: 9.0
click at [673, 158] on span "ELA 7 p1" at bounding box center [681, 161] width 36 height 13
click at [1020, 158] on span "Manage" at bounding box center [1018, 160] width 34 height 12
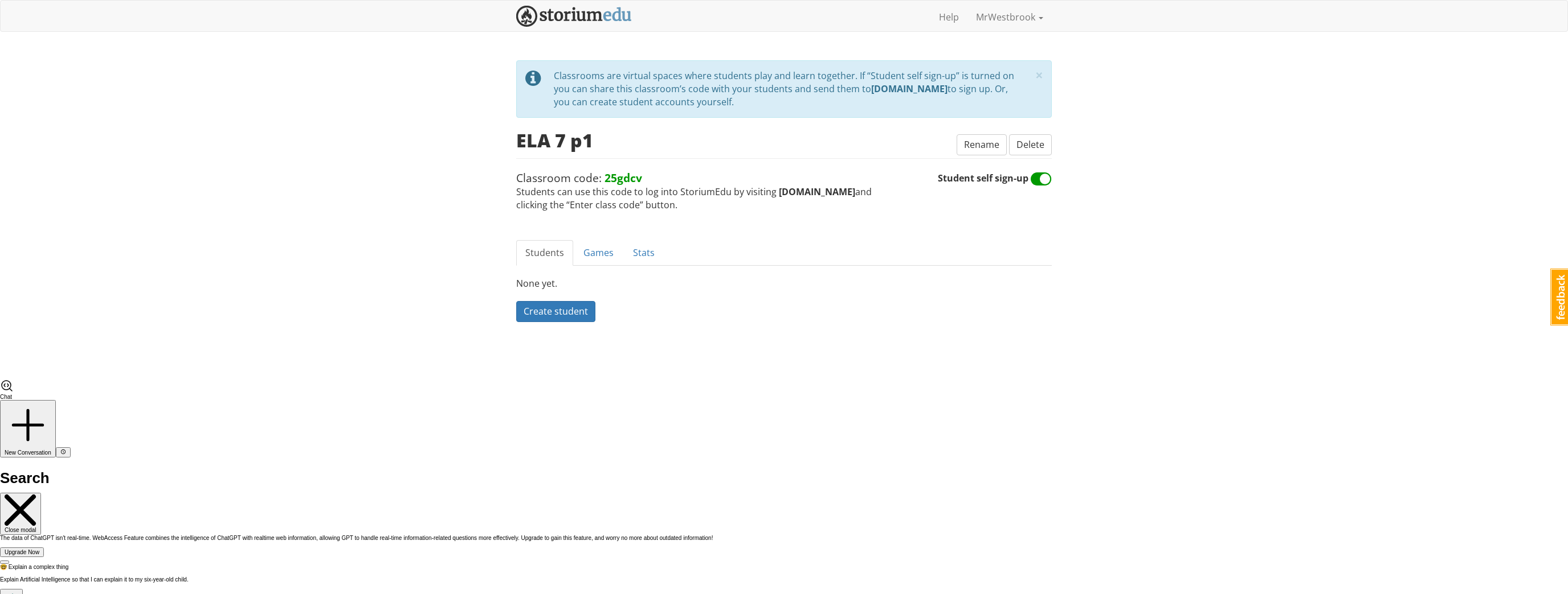
click at [818, 323] on div "Create student" at bounding box center [784, 317] width 535 height 32
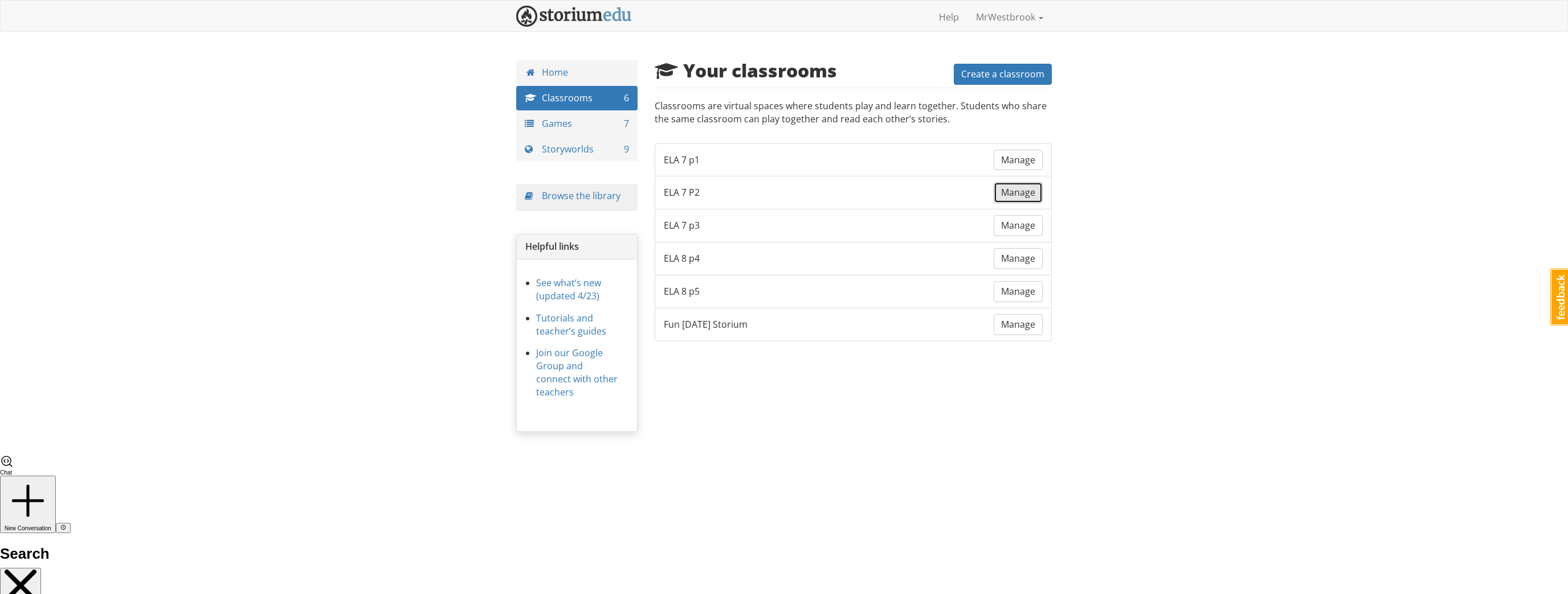
click at [1033, 198] on link "Manage" at bounding box center [1017, 193] width 49 height 21
click at [1035, 225] on span "Manage" at bounding box center [1018, 225] width 34 height 12
click at [1028, 319] on span "Manage" at bounding box center [1018, 324] width 34 height 12
click at [1009, 322] on span "Manage" at bounding box center [1018, 324] width 34 height 12
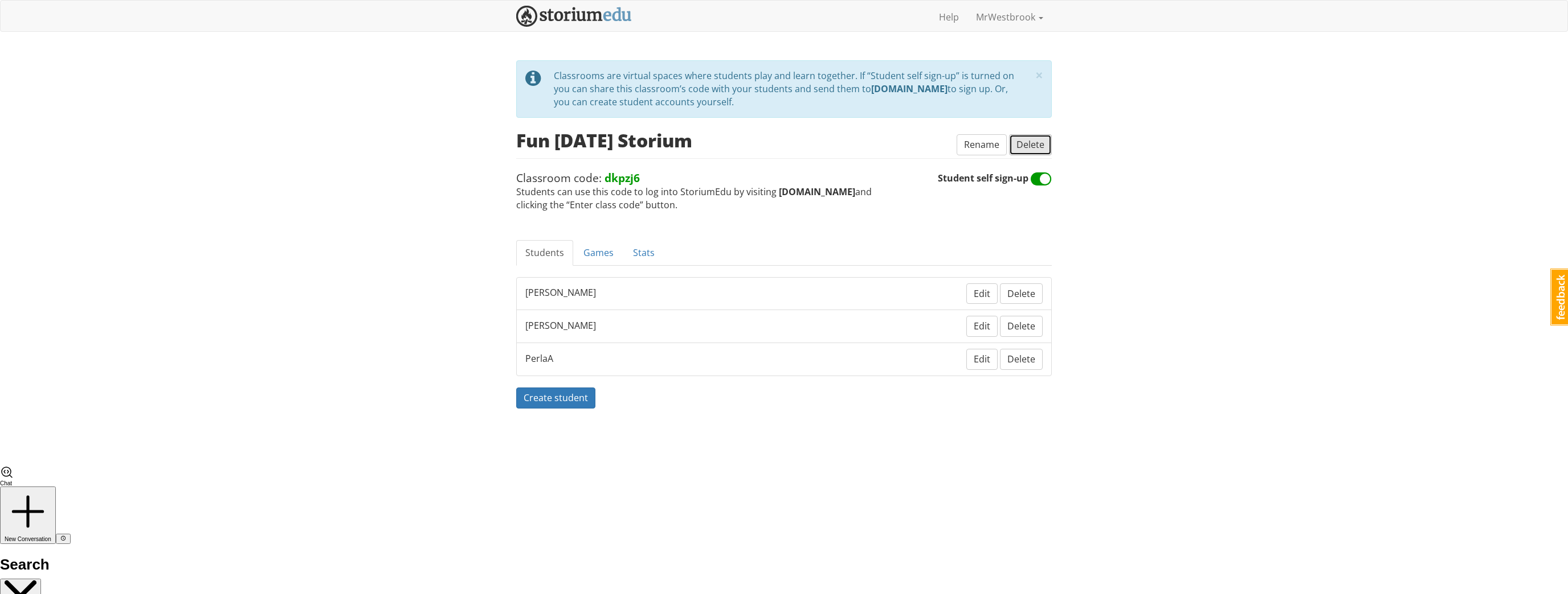
click at [1030, 144] on span "Delete" at bounding box center [1030, 144] width 28 height 12
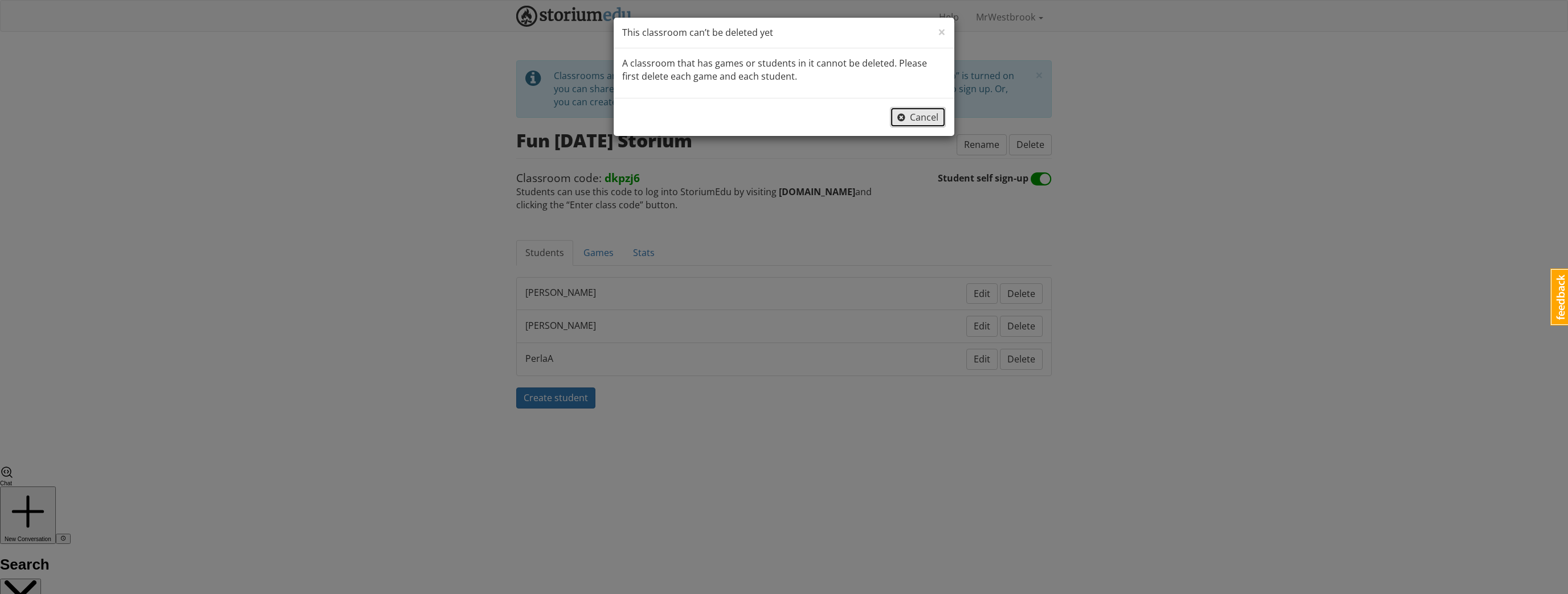
click at [914, 115] on span "Cancel" at bounding box center [918, 117] width 41 height 12
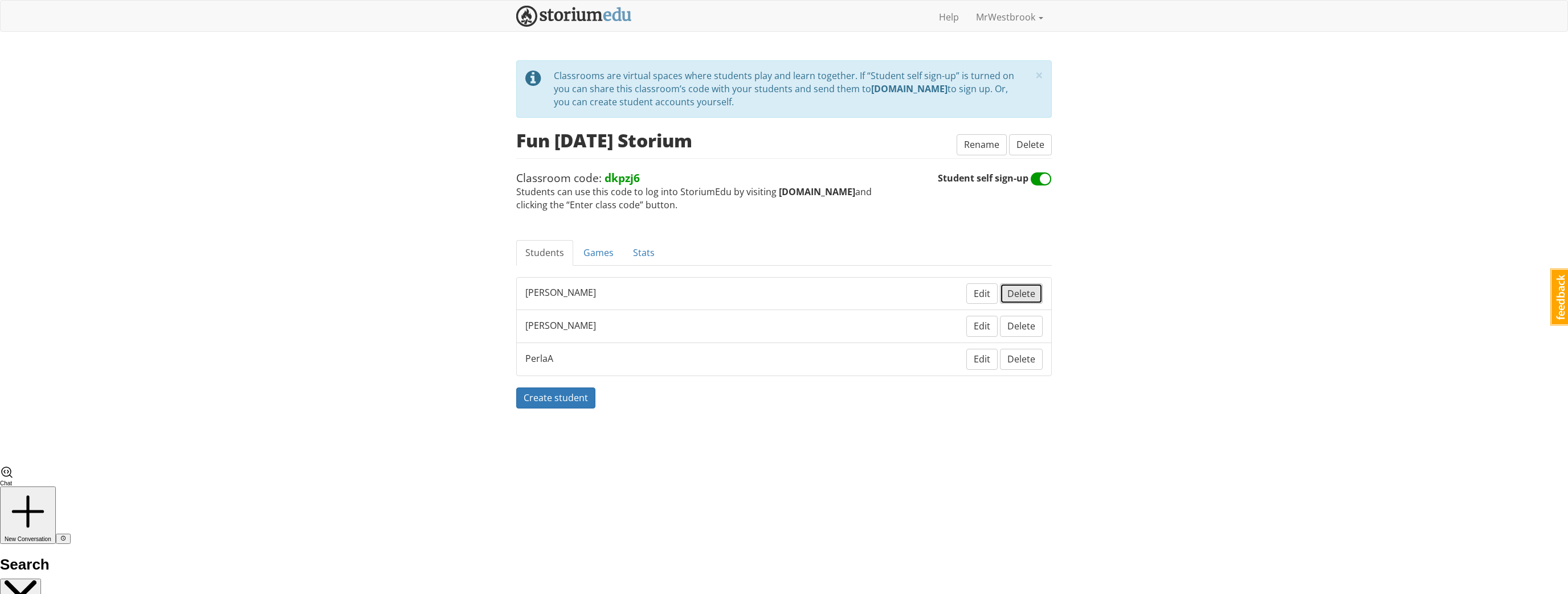
click at [1014, 295] on span "Delete" at bounding box center [1021, 293] width 28 height 12
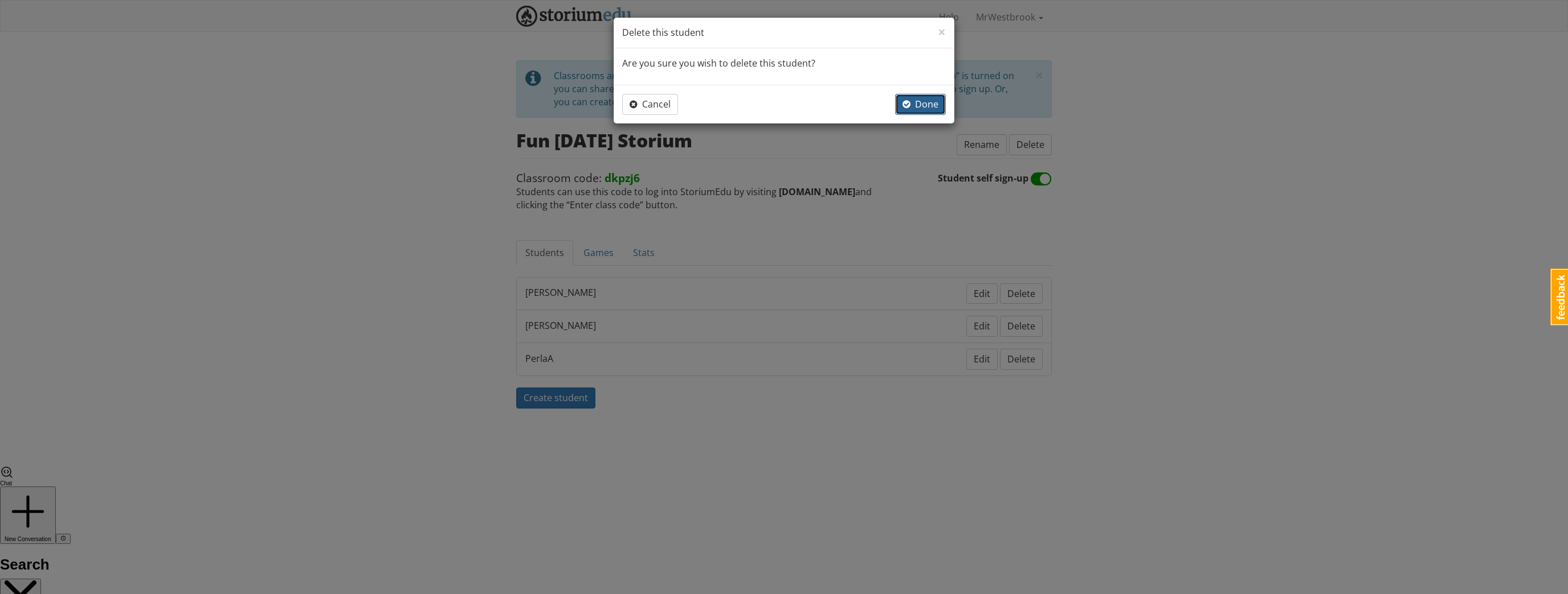
click at [911, 103] on span "button" at bounding box center [906, 104] width 8 height 9
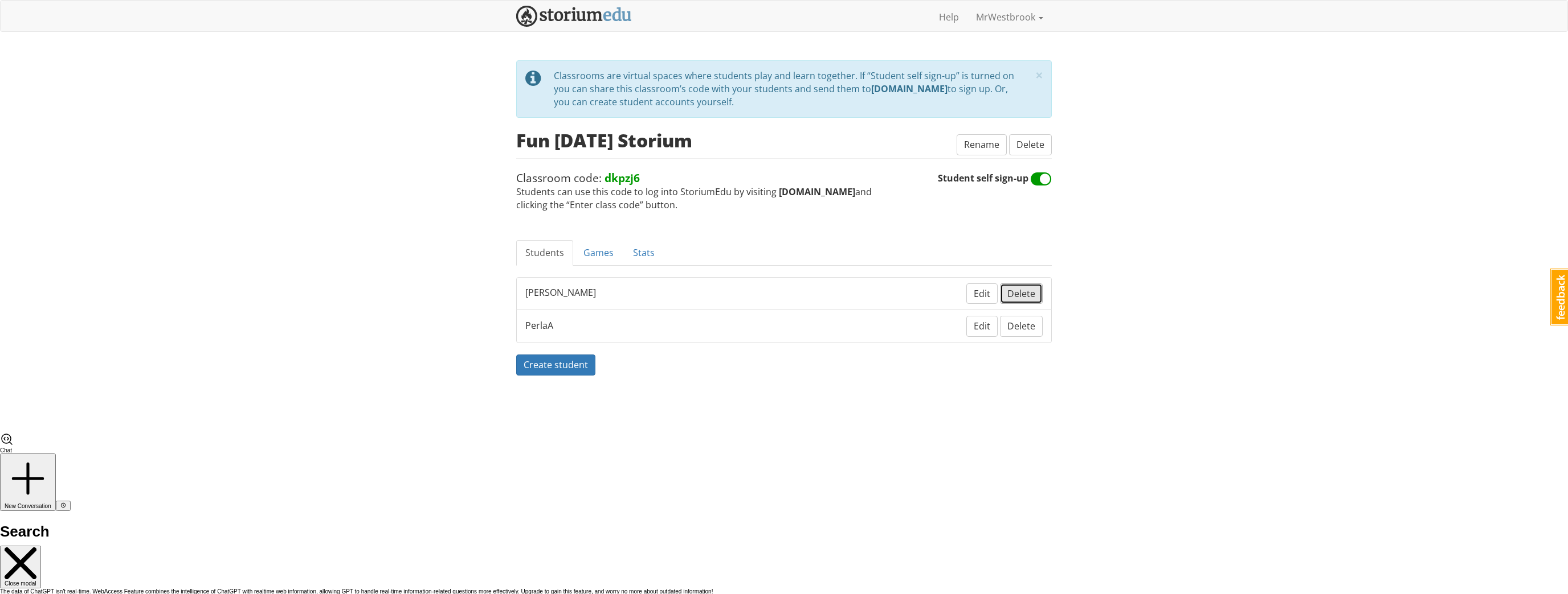
click at [1014, 293] on span "Delete" at bounding box center [1021, 293] width 28 height 12
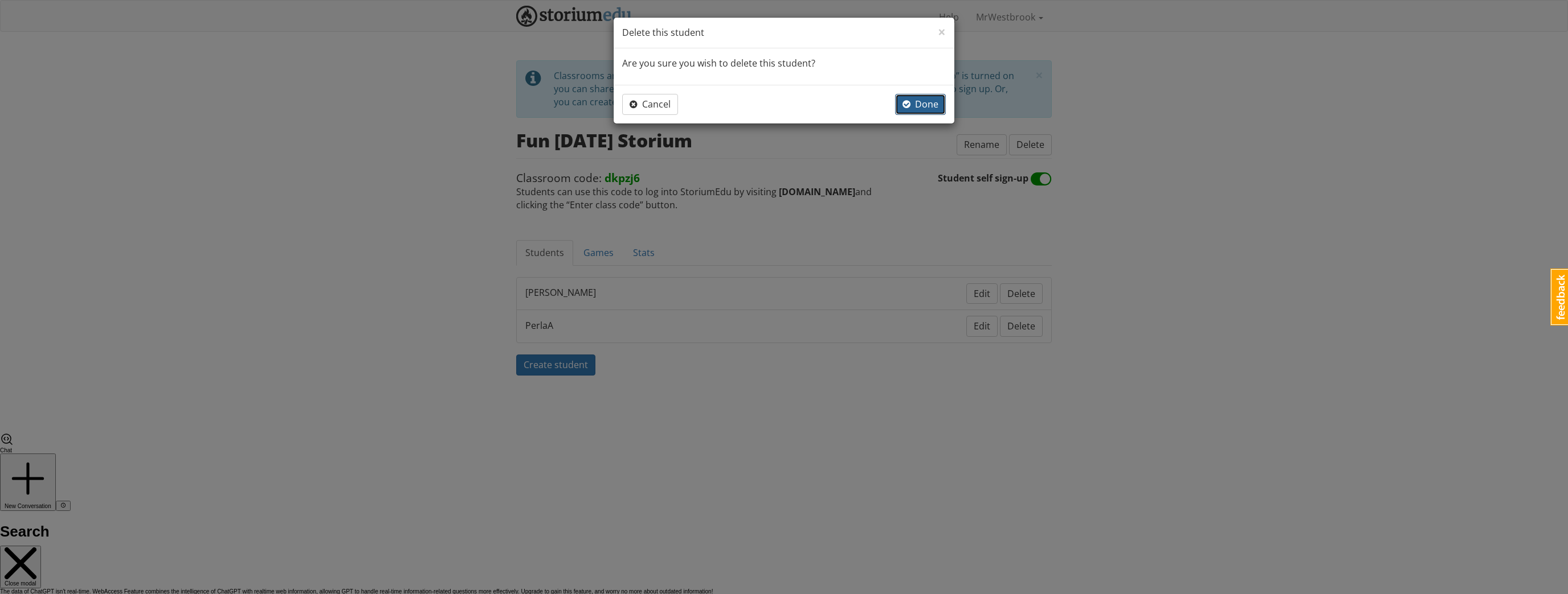
click at [912, 100] on span "Done" at bounding box center [920, 104] width 36 height 12
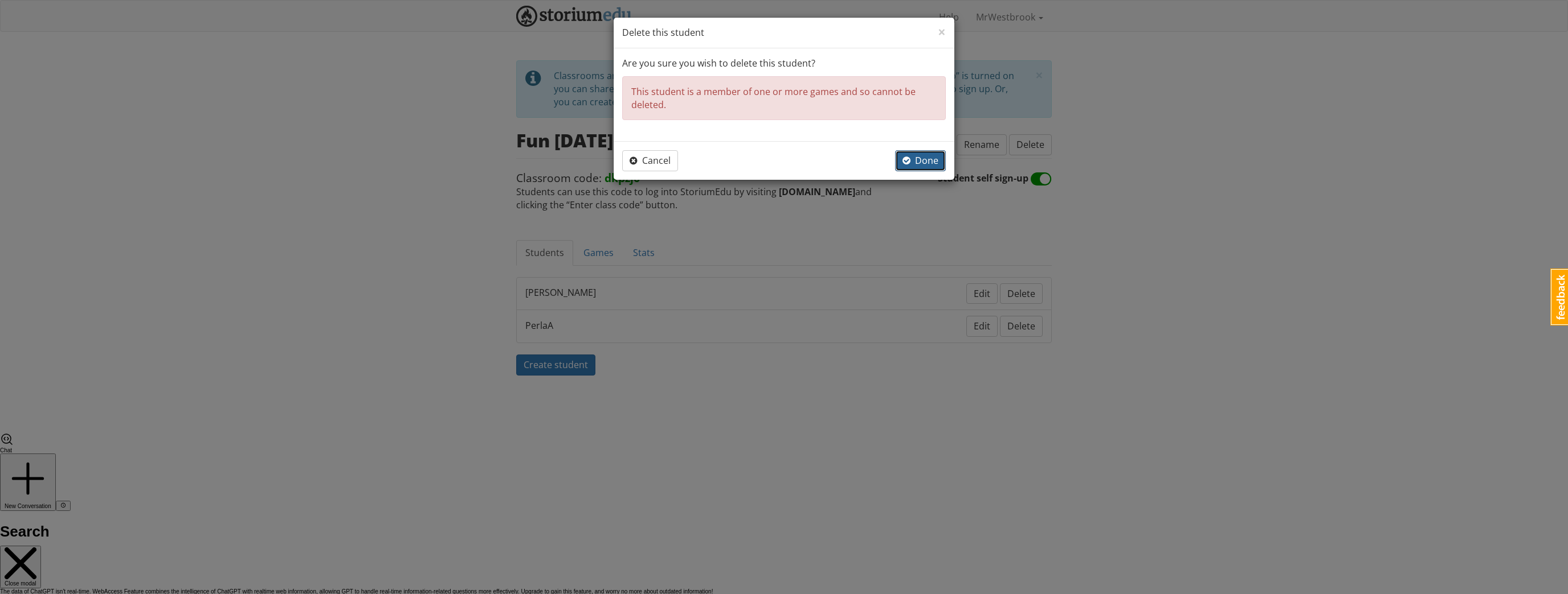
click at [903, 164] on button "Done" at bounding box center [920, 161] width 50 height 21
drag, startPoint x: 881, startPoint y: 114, endPoint x: 911, endPoint y: 153, distance: 49.2
click at [892, 128] on div "Are you sure you wish to delete this student? This student is a member of one o…" at bounding box center [784, 95] width 341 height 93
click at [914, 158] on span "Done" at bounding box center [920, 160] width 36 height 12
click at [922, 160] on span "Done" at bounding box center [920, 160] width 36 height 12
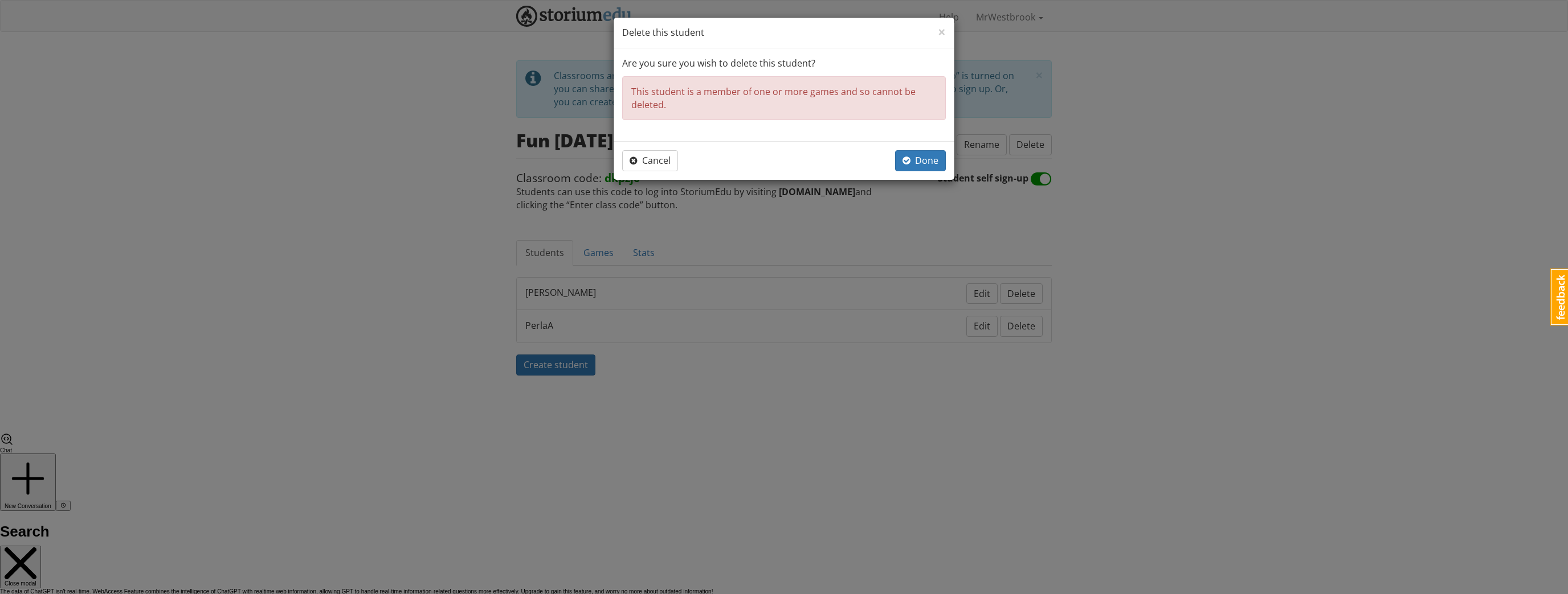
click at [678, 161] on div "Cancel Done" at bounding box center [784, 161] width 324 height 21
click at [675, 164] on button "Cancel" at bounding box center [650, 161] width 56 height 21
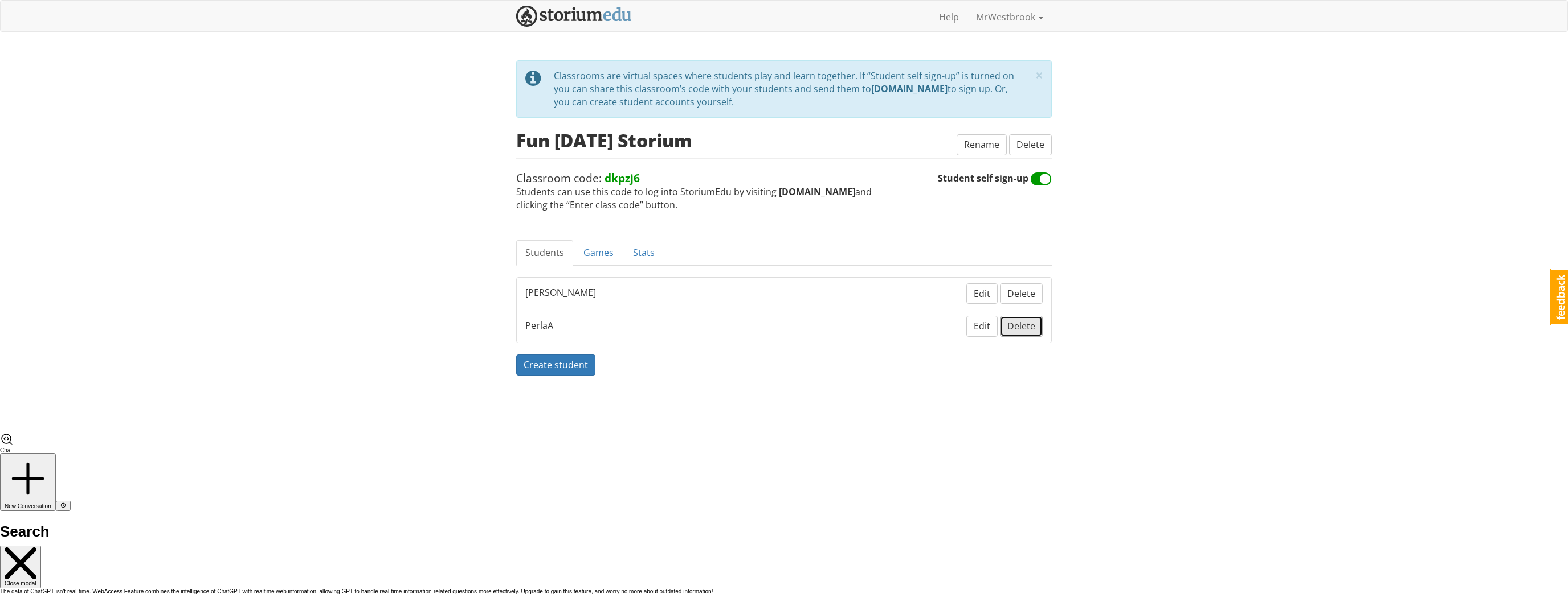
click at [1014, 325] on span "Delete" at bounding box center [1021, 325] width 28 height 12
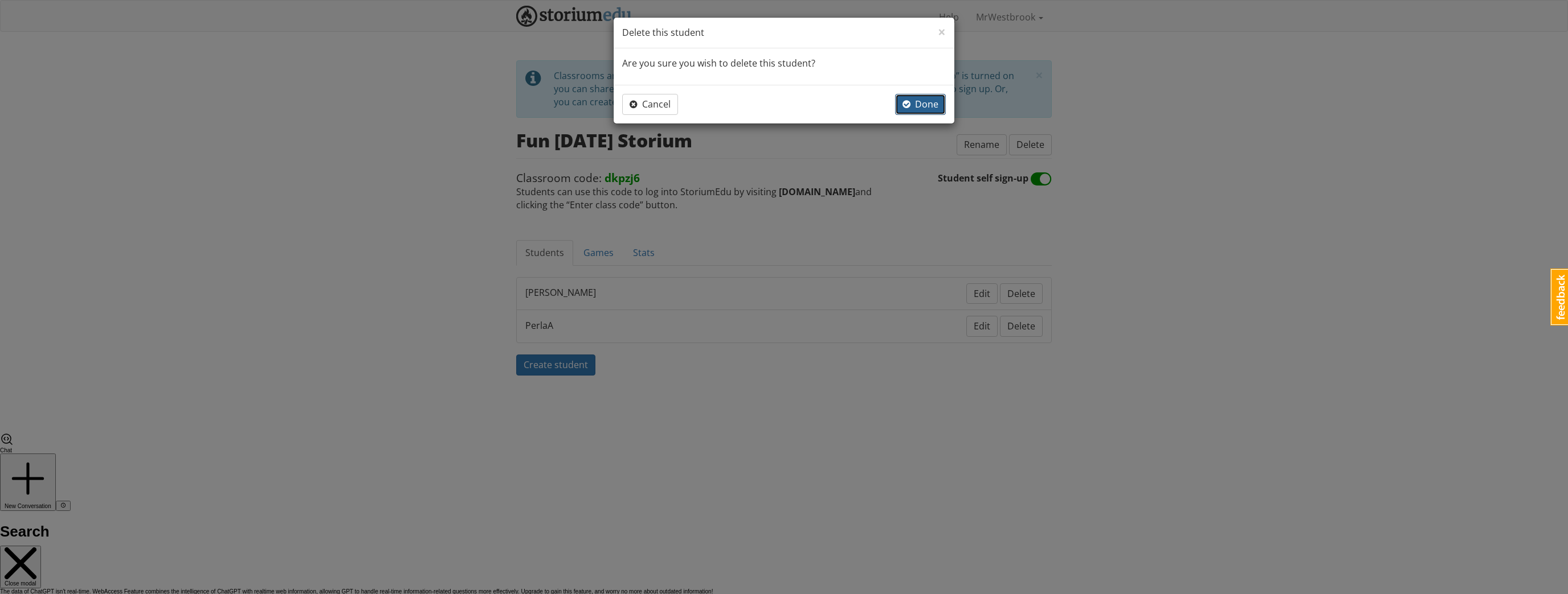
click at [934, 105] on span "Done" at bounding box center [920, 104] width 36 height 12
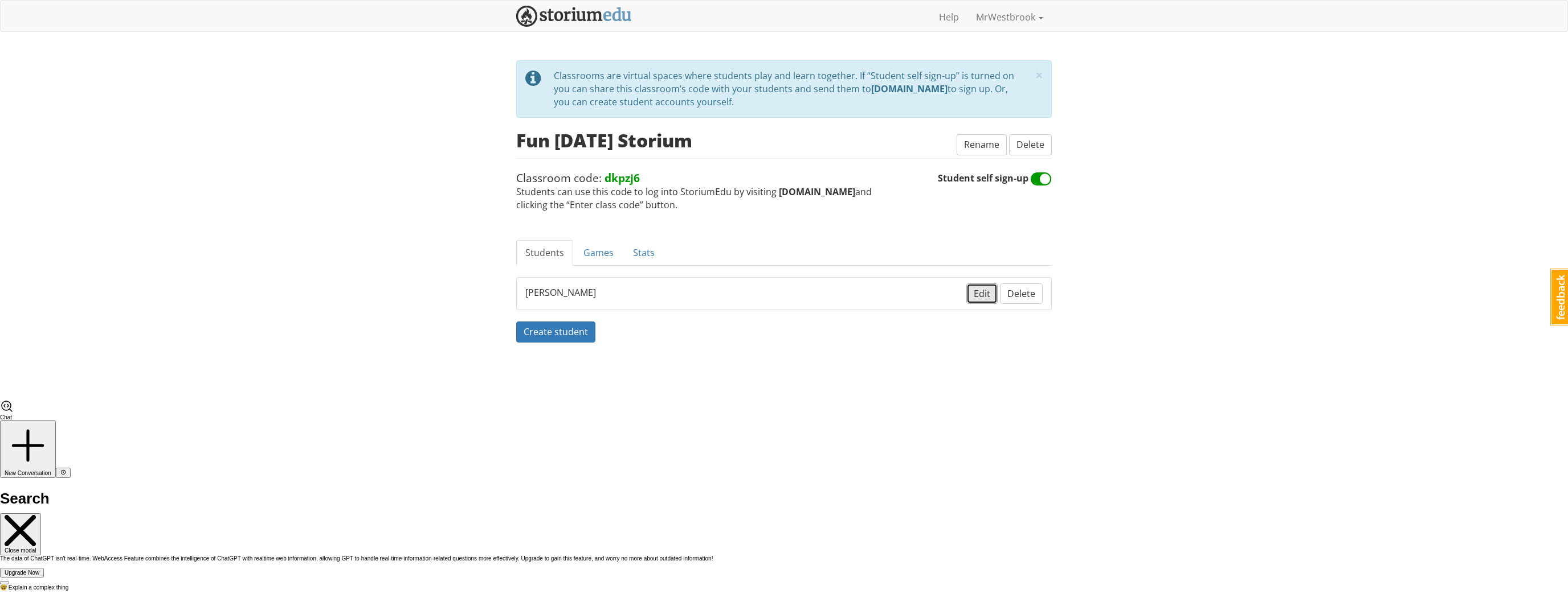
click at [993, 291] on button "Edit" at bounding box center [982, 293] width 31 height 21
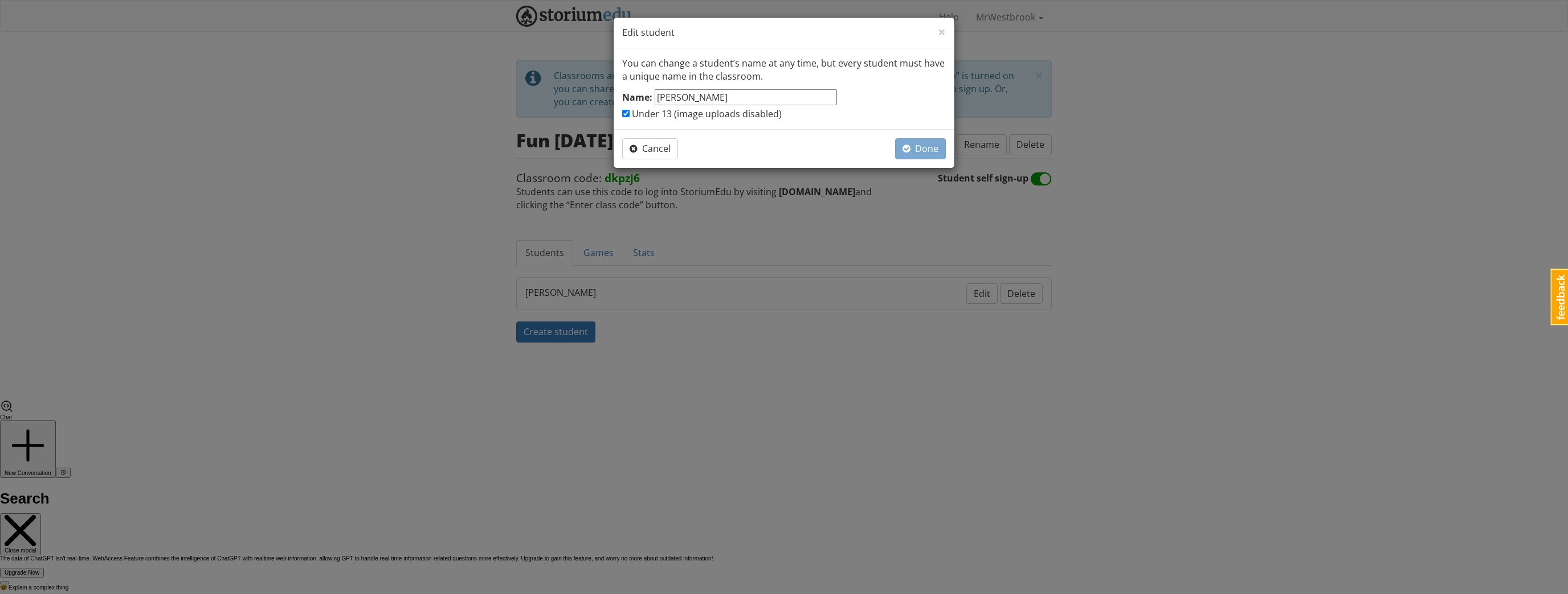
click at [838, 349] on div "× Close Edit student You can change a student’s name at any time, but every stu…" at bounding box center [784, 297] width 1568 height 594
click at [631, 149] on span "button" at bounding box center [633, 148] width 8 height 9
checkbox input "false"
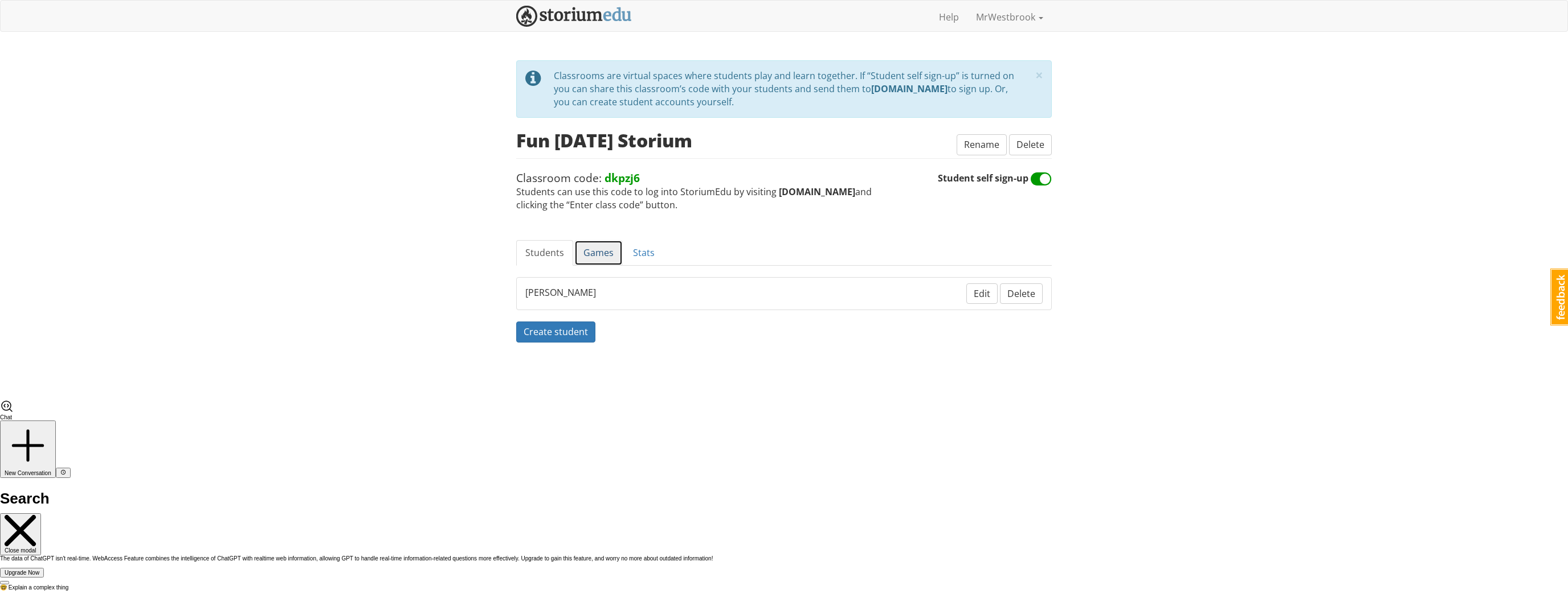
click at [600, 248] on link "Games" at bounding box center [598, 252] width 48 height 26
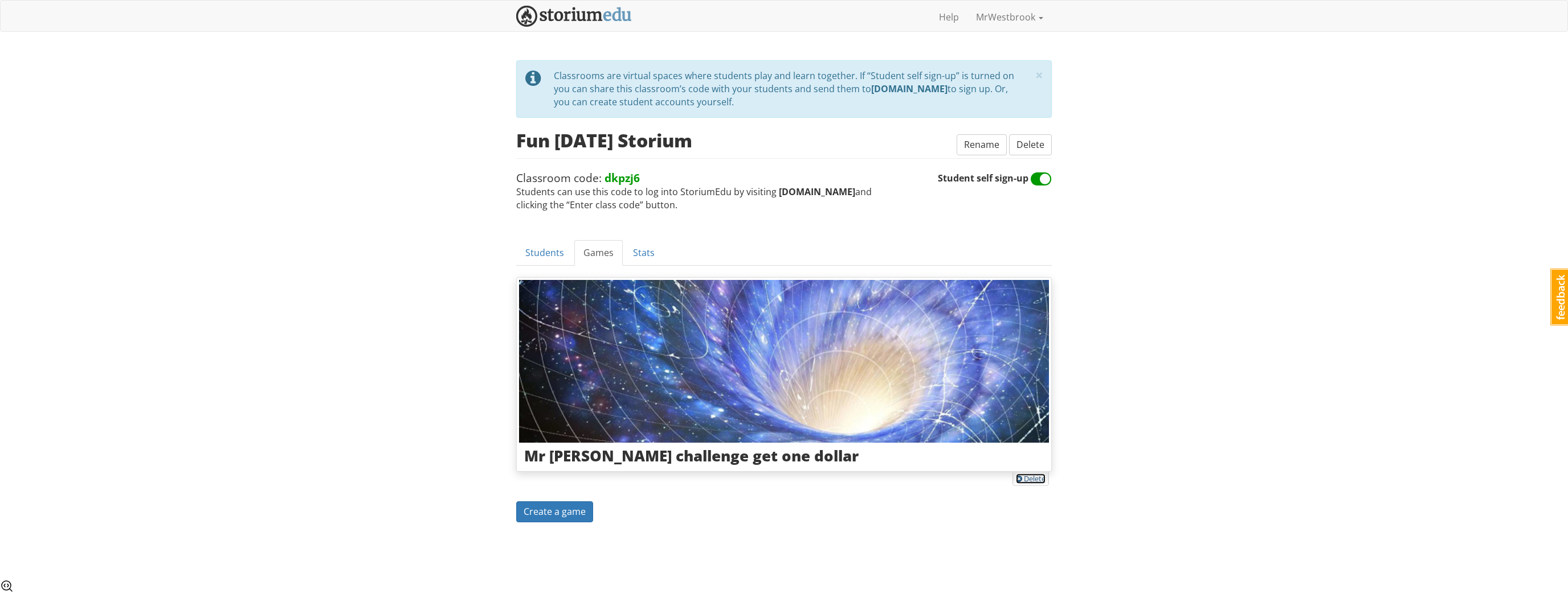
click at [1033, 478] on link "Delete" at bounding box center [1030, 479] width 30 height 10
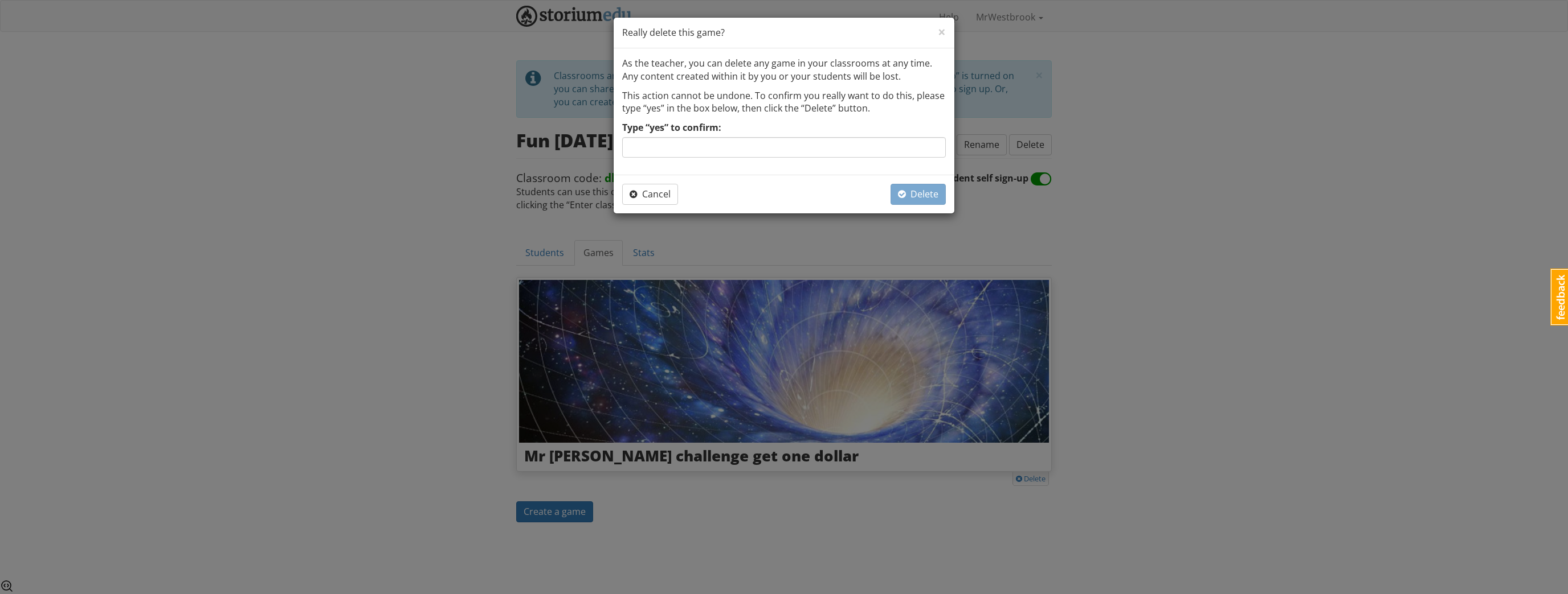
click at [833, 166] on div "As the teacher, you can delete any game in your classrooms at any time. Any con…" at bounding box center [784, 111] width 341 height 126
click at [822, 157] on input "Type “yes” to confirm:" at bounding box center [784, 147] width 324 height 20
type input "yes"
click at [911, 190] on span "Delete" at bounding box center [917, 193] width 40 height 12
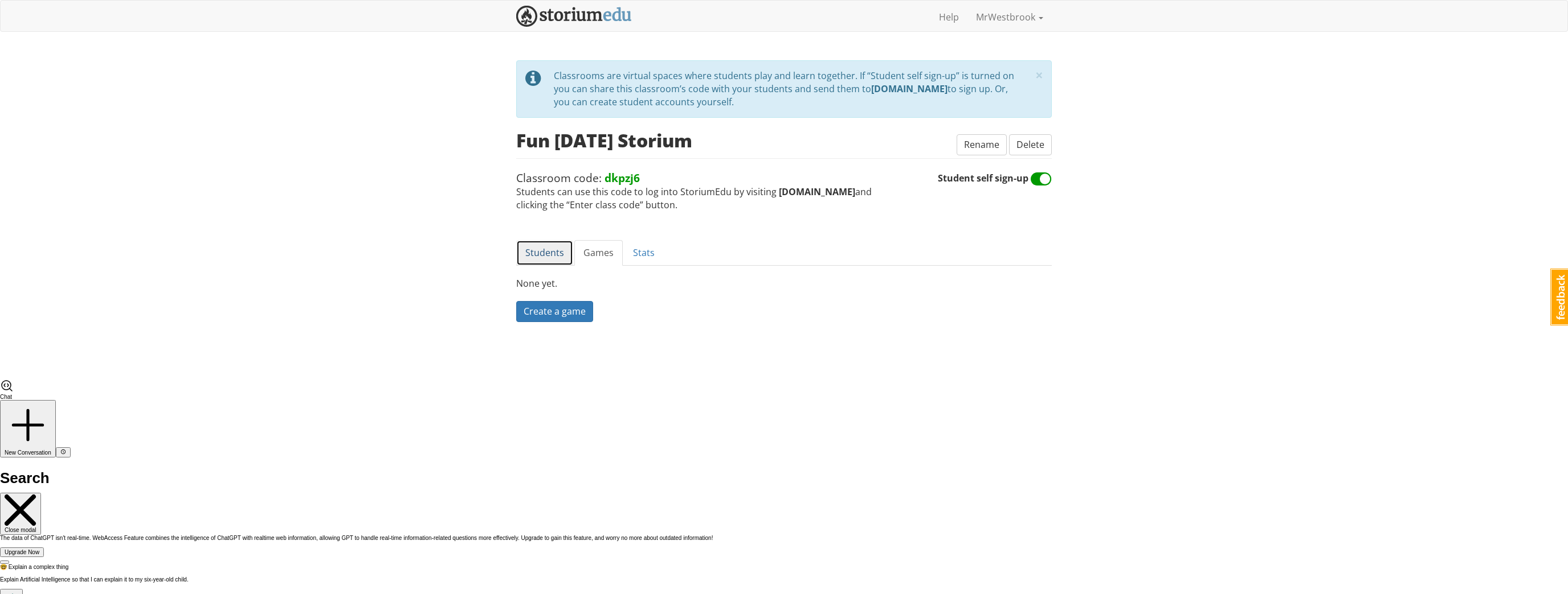
click at [554, 240] on link "Students" at bounding box center [545, 252] width 57 height 26
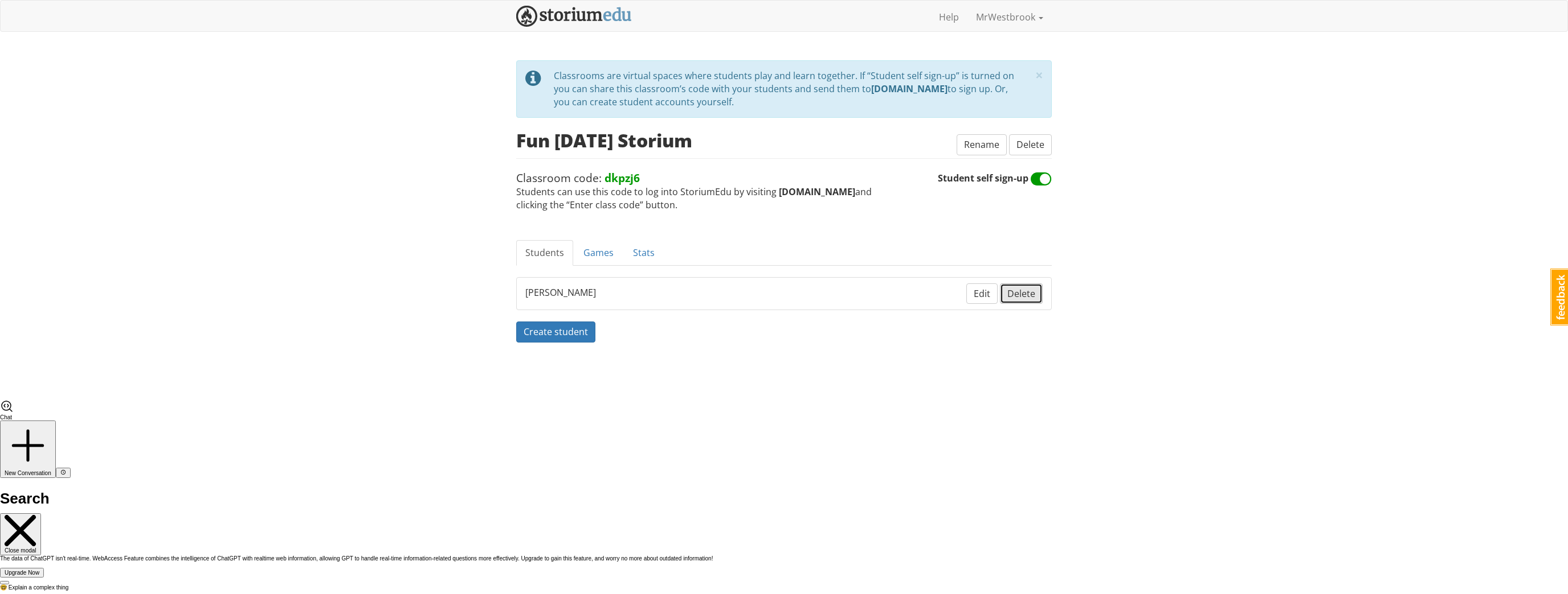
click at [1014, 291] on span "Delete" at bounding box center [1021, 293] width 28 height 12
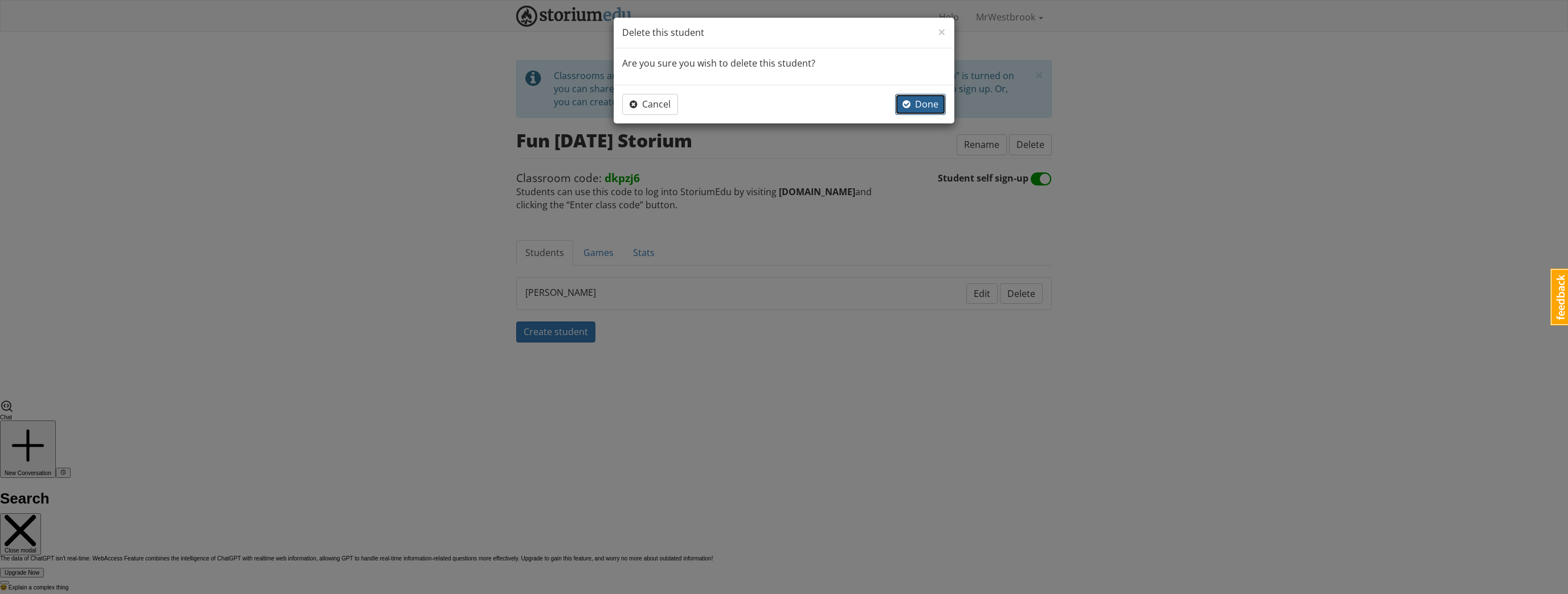
click at [900, 106] on button "Done" at bounding box center [920, 104] width 50 height 21
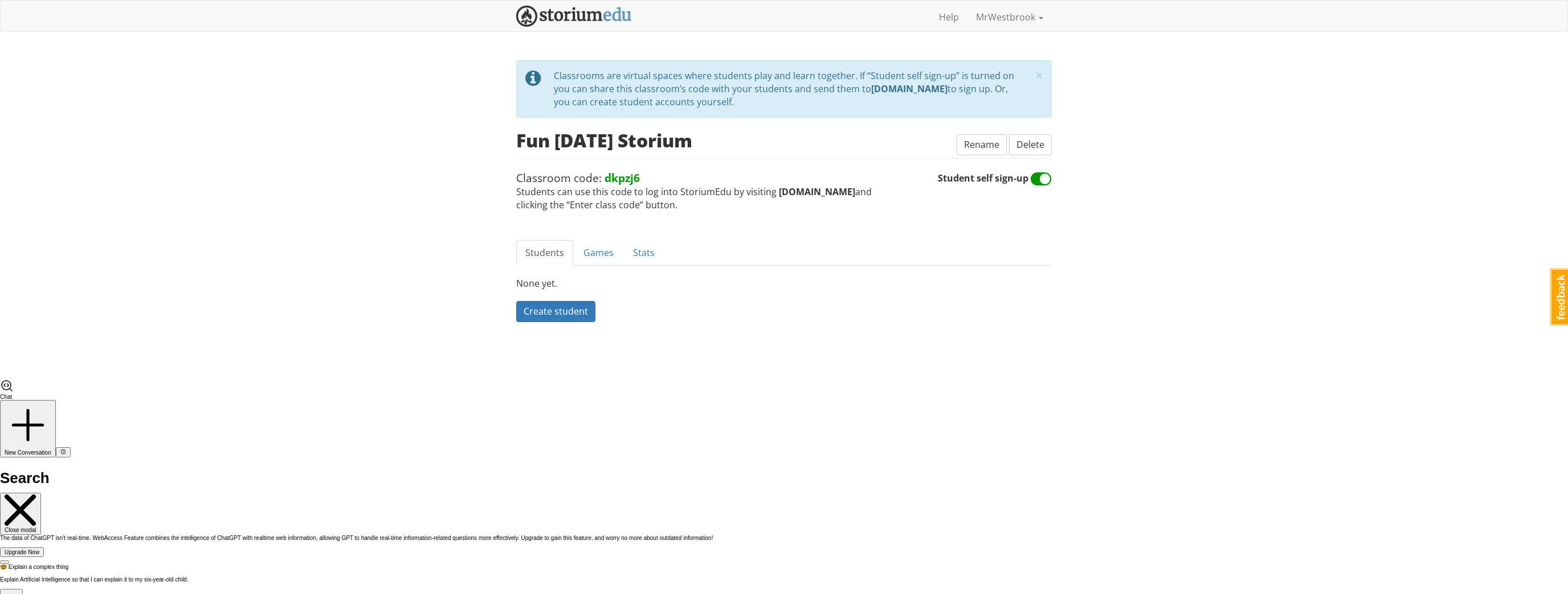
click at [838, 369] on div "× close tip Classrooms are virtual spaces where students play and learn togethe…" at bounding box center [784, 220] width 553 height 319
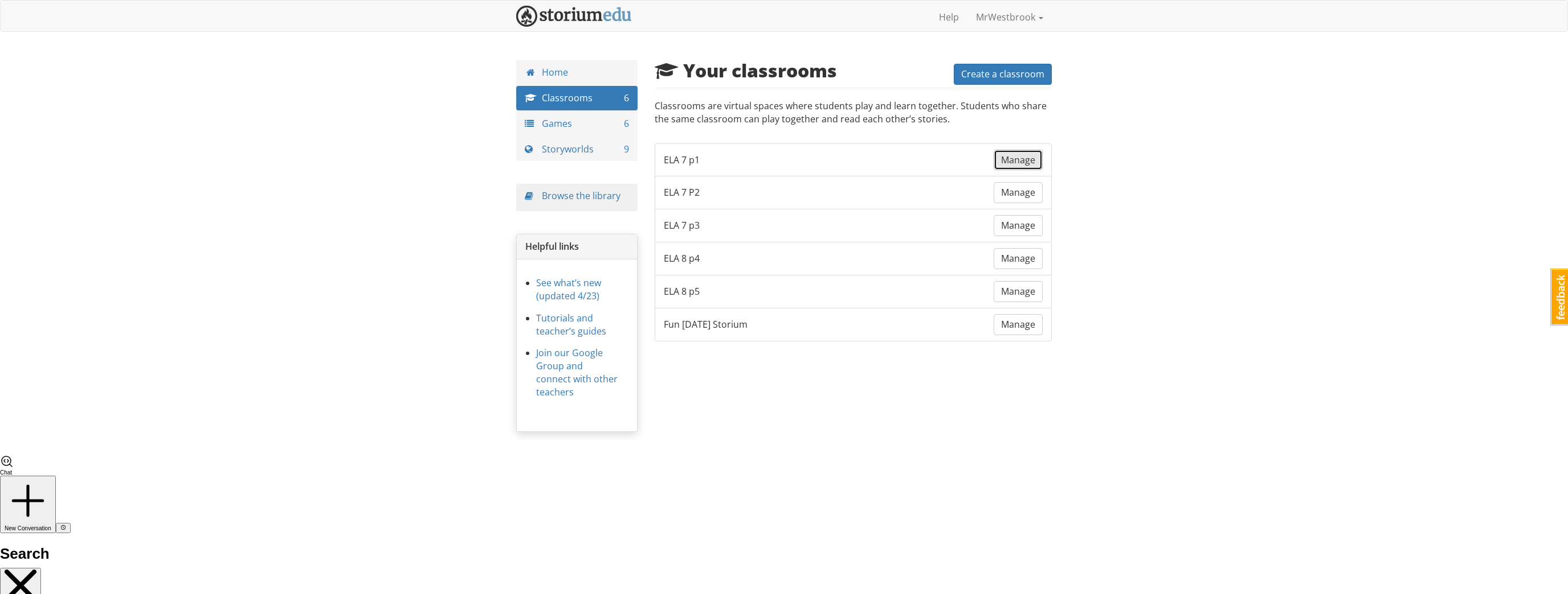
click at [1014, 155] on span "Manage" at bounding box center [1018, 160] width 34 height 12
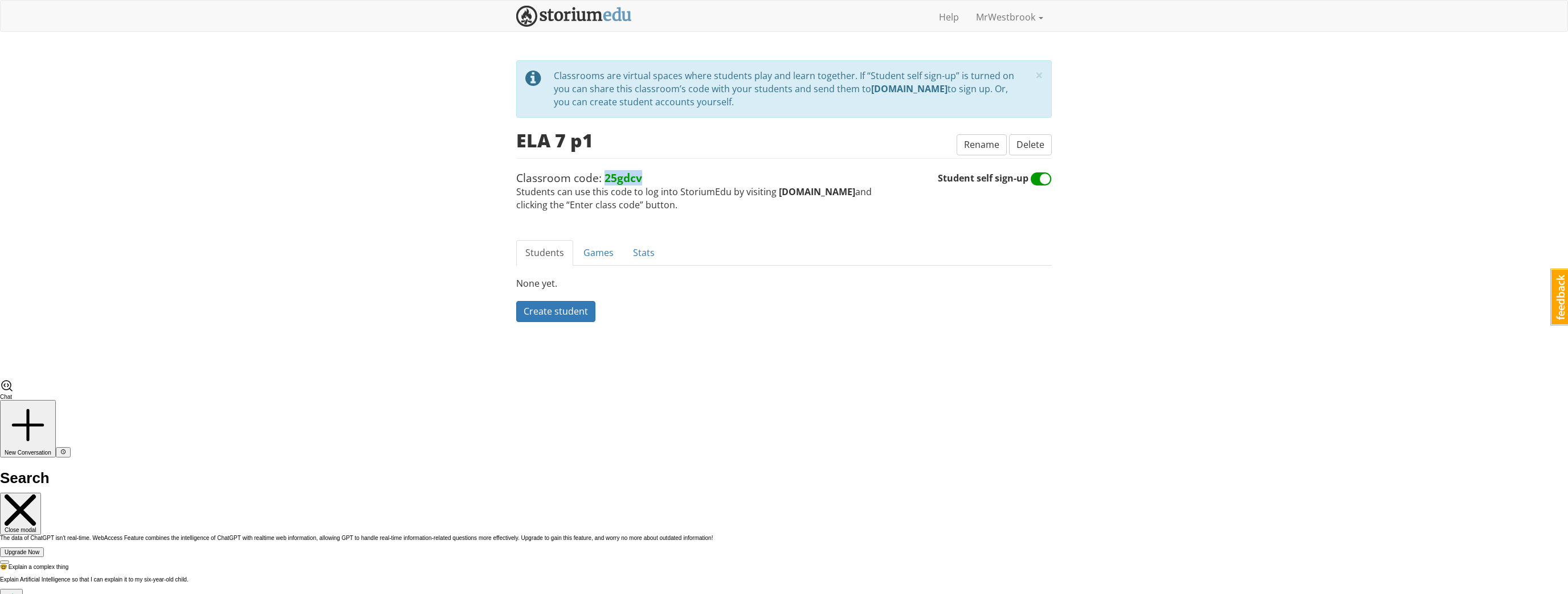
drag, startPoint x: 650, startPoint y: 175, endPoint x: 605, endPoint y: 177, distance: 45.0
type textarea "25gdcv"
click at [605, 177] on span "Classroom code: 25gdcv Students can use this code to log into StoriumEdu by vis…" at bounding box center [727, 190] width 421 height 42
copy strong "25gdcv"
click at [291, 201] on div "mrwestbrook MrWestbrook 1 Toggle navigation Help MrWestbrook Profile Notificati…" at bounding box center [784, 190] width 1568 height 379
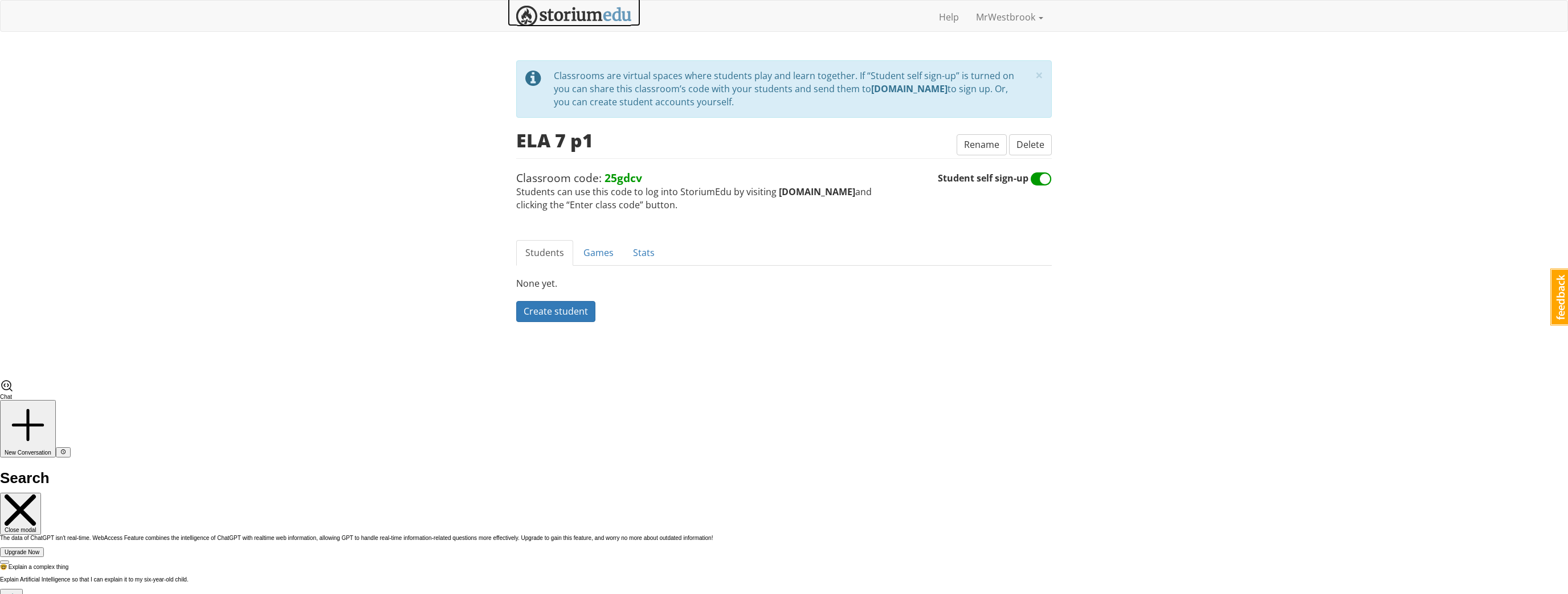
click at [602, 19] on img at bounding box center [574, 16] width 115 height 21
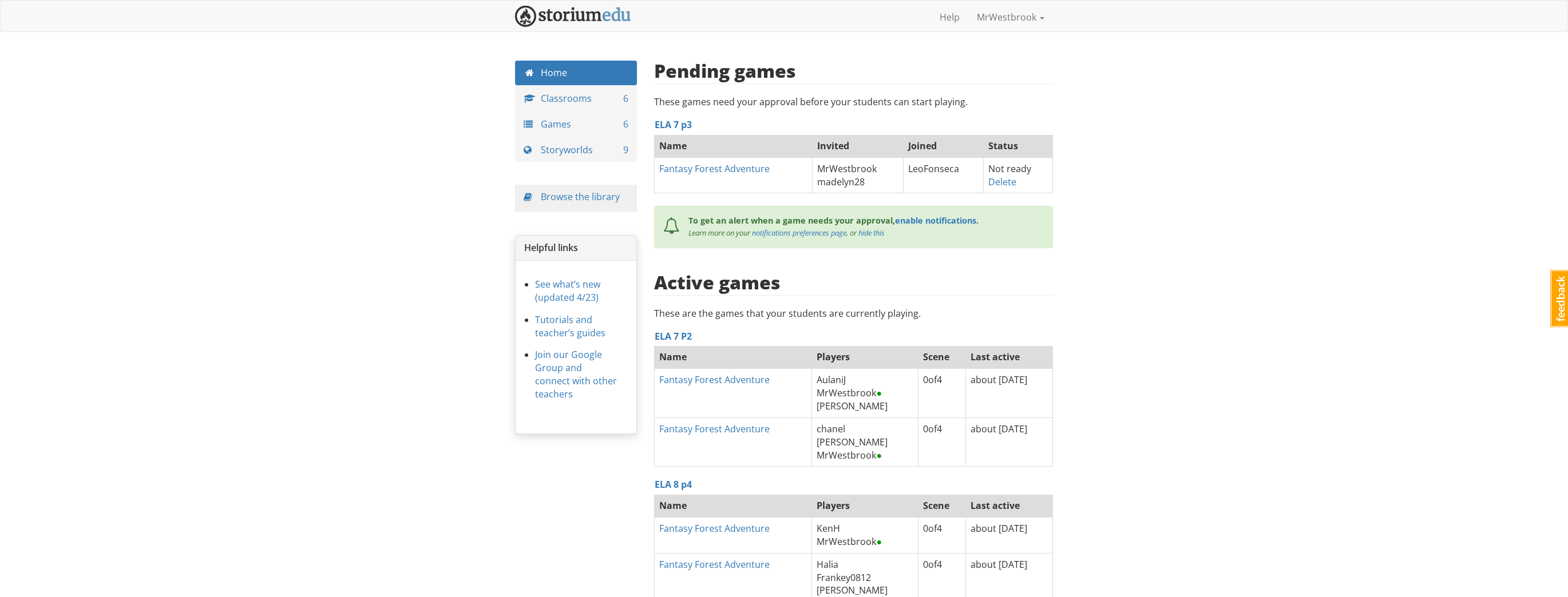
click at [431, 126] on div "mrwestbrook MrWestbrook 1 Toggle navigation Help MrWestbrook Profile Notificati…" at bounding box center [784, 385] width 1568 height 771
click at [575, 106] on link "Classrooms 6" at bounding box center [576, 99] width 122 height 25
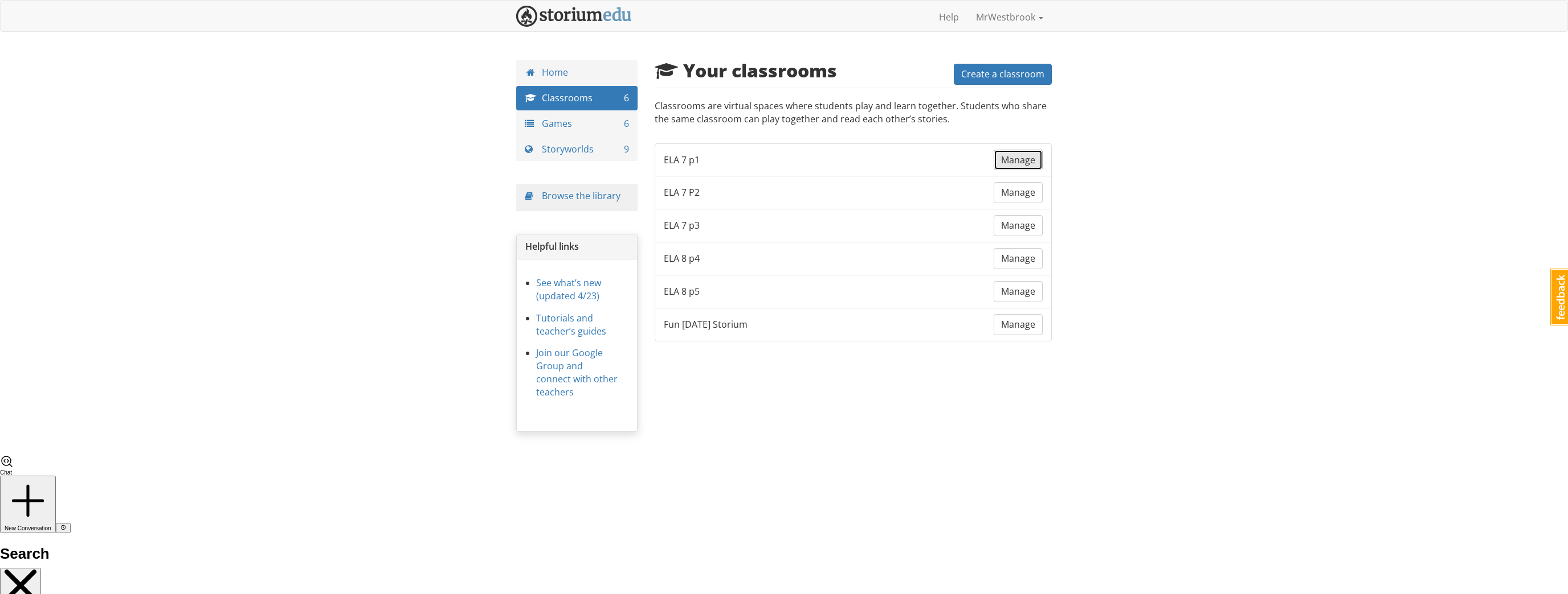
click at [1028, 164] on span "Manage" at bounding box center [1018, 160] width 34 height 12
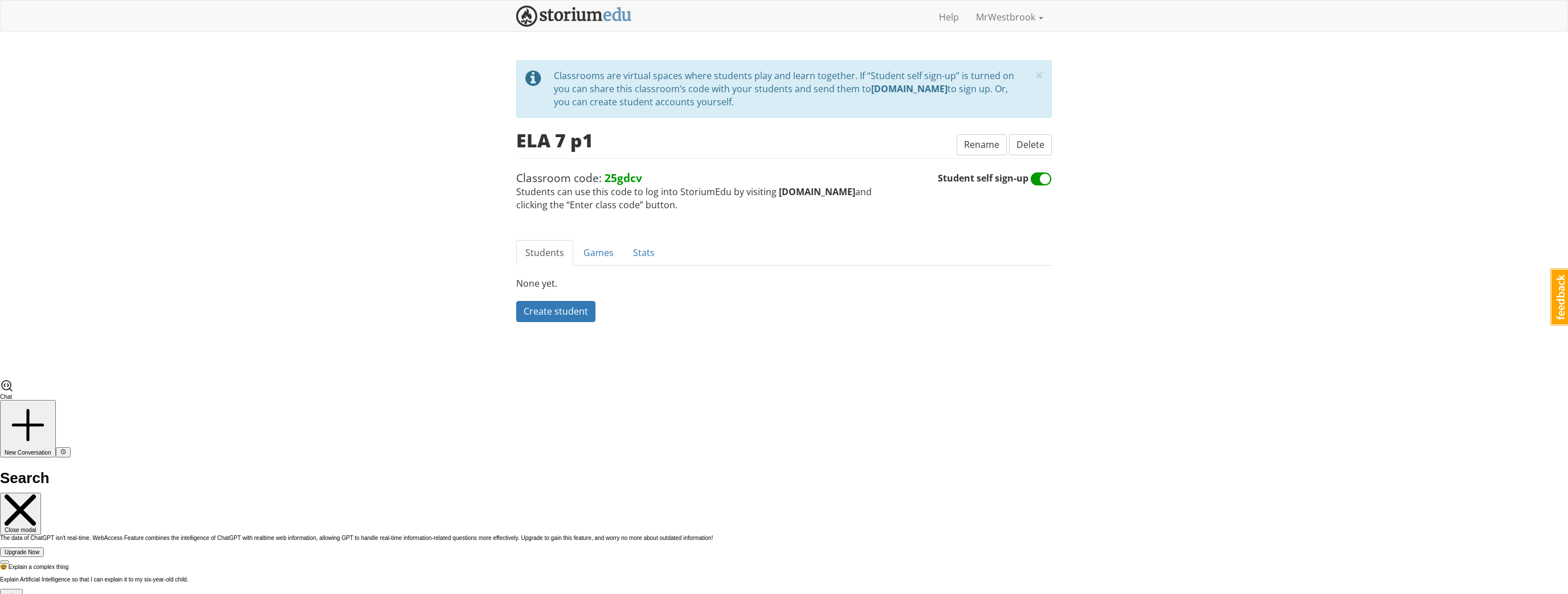
click at [214, 111] on div "mrwestbrook MrWestbrook 1 Toggle navigation Help MrWestbrook Profile Notificati…" at bounding box center [784, 190] width 1568 height 379
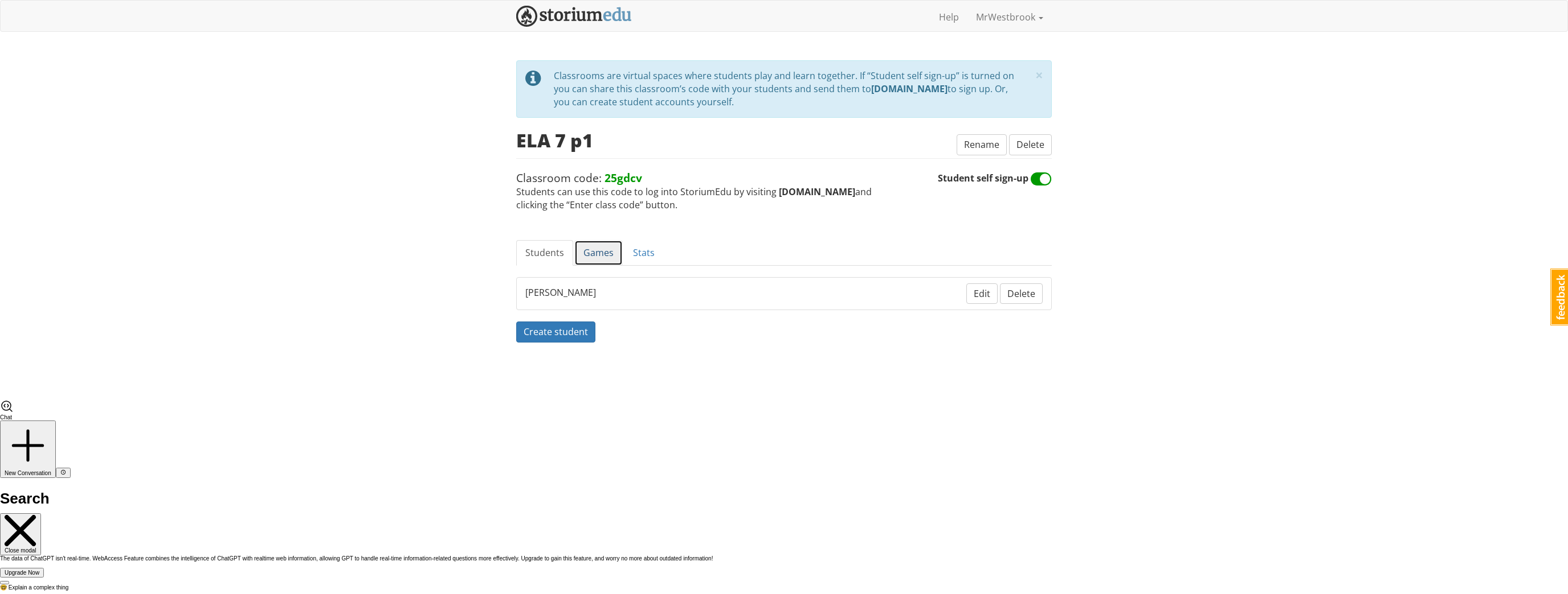
click at [594, 245] on link "Games" at bounding box center [598, 252] width 48 height 26
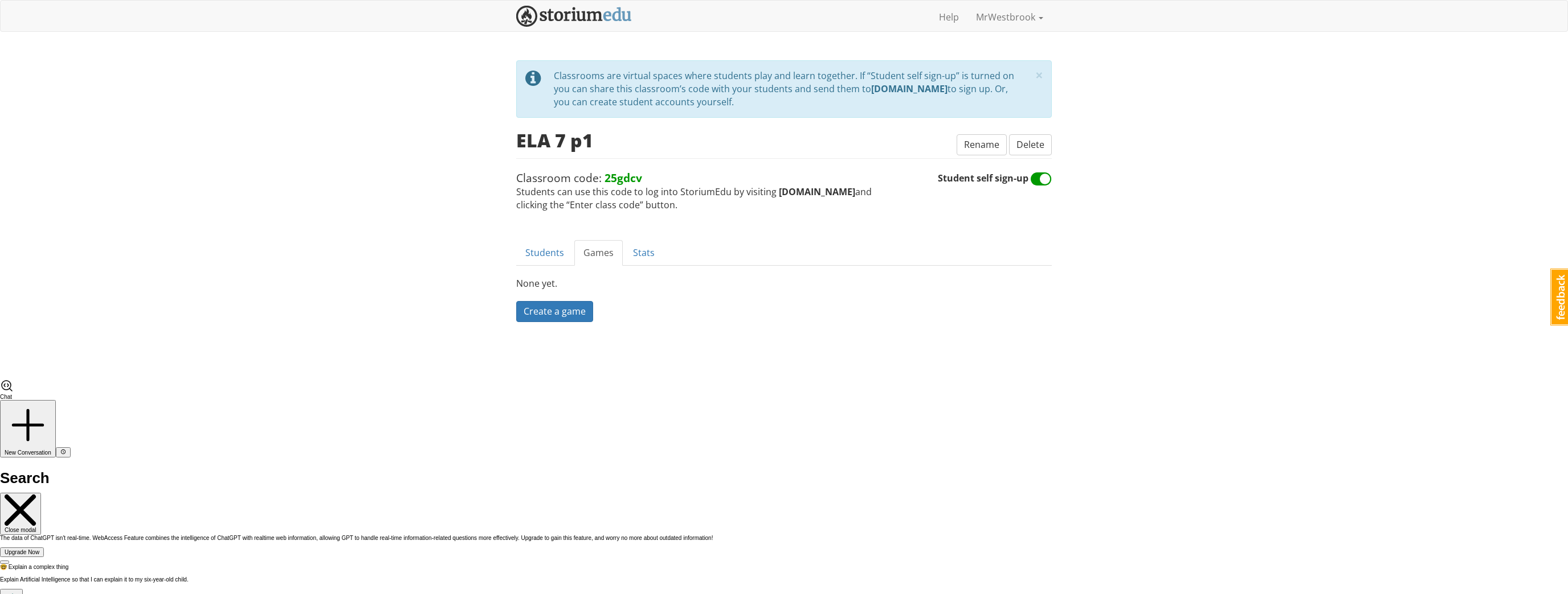
click at [353, 247] on div "mrwestbrook MrWestbrook 1 Toggle navigation Help MrWestbrook Profile Notificati…" at bounding box center [784, 190] width 1568 height 379
click at [795, 364] on div "× close tip Classrooms are virtual spaces where students play and learn togethe…" at bounding box center [784, 220] width 553 height 319
